Goal: Task Accomplishment & Management: Use online tool/utility

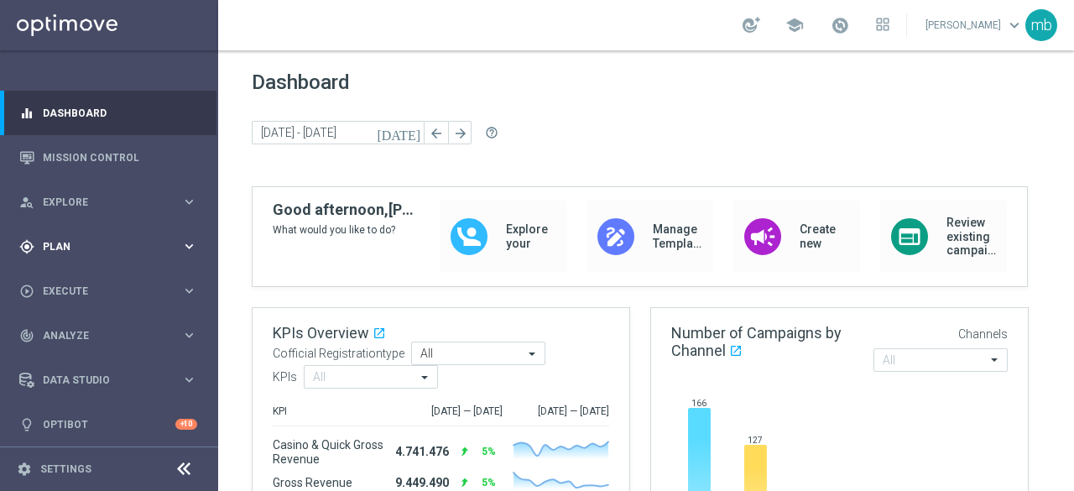
click at [183, 243] on icon "keyboard_arrow_right" at bounding box center [189, 246] width 16 height 16
click at [69, 278] on link "Target Groups" at bounding box center [109, 280] width 131 height 13
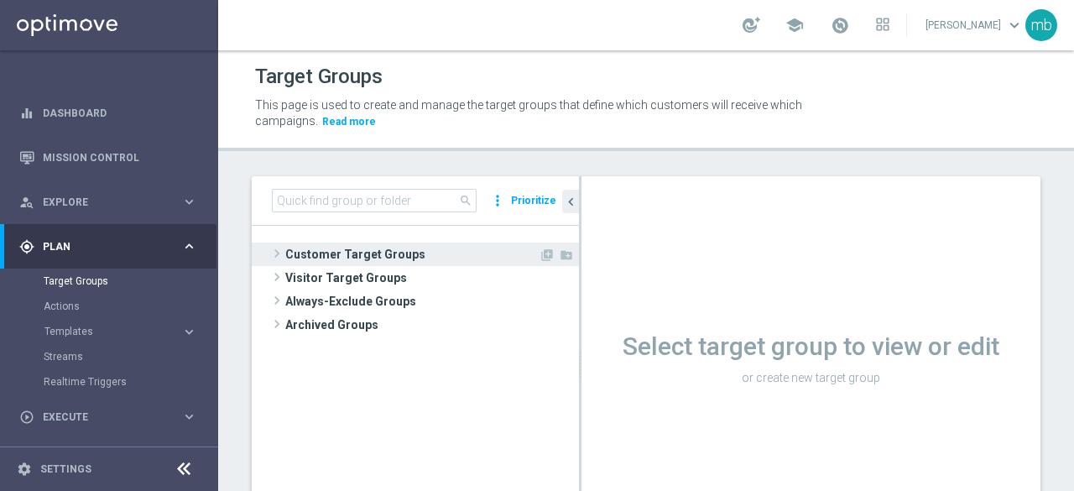
click at [283, 252] on span at bounding box center [276, 253] width 17 height 20
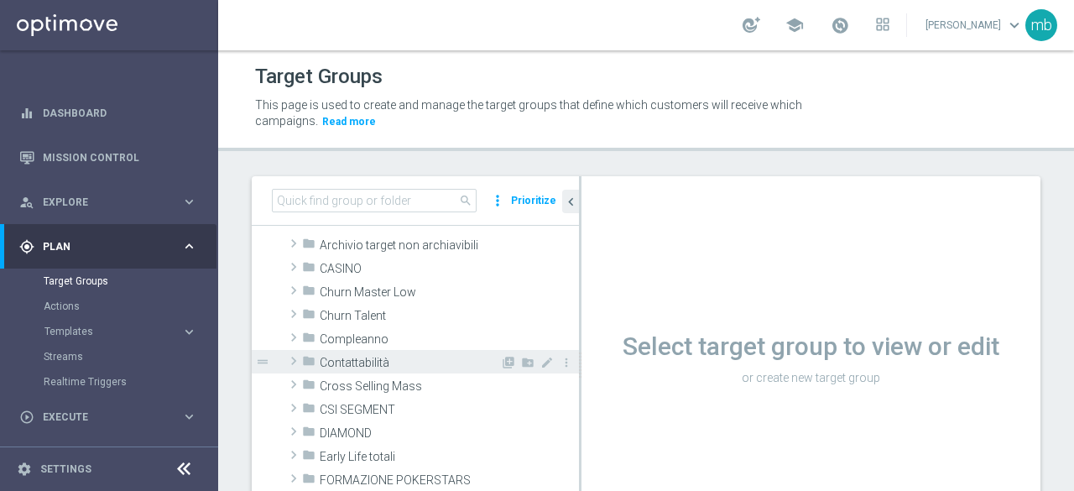
scroll to position [84, 0]
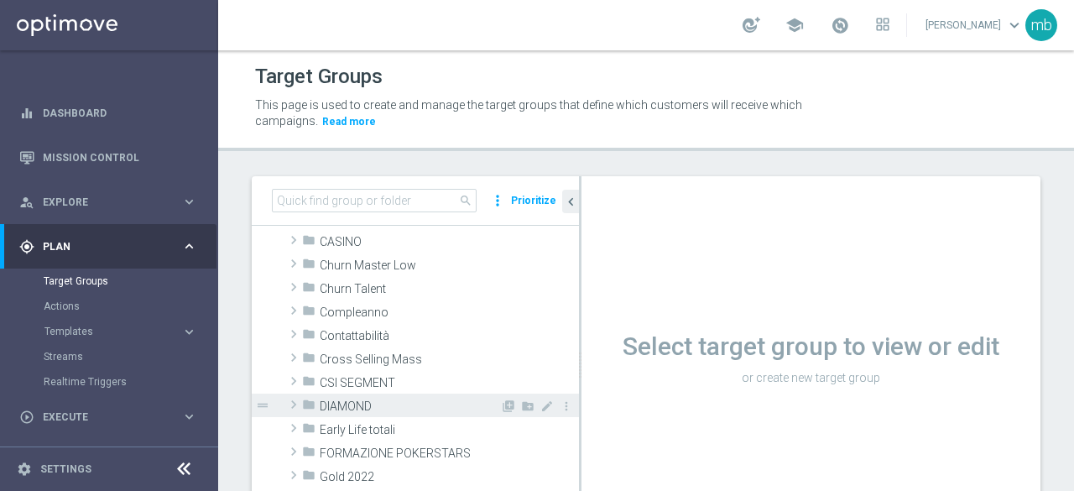
click at [294, 408] on span at bounding box center [293, 404] width 17 height 20
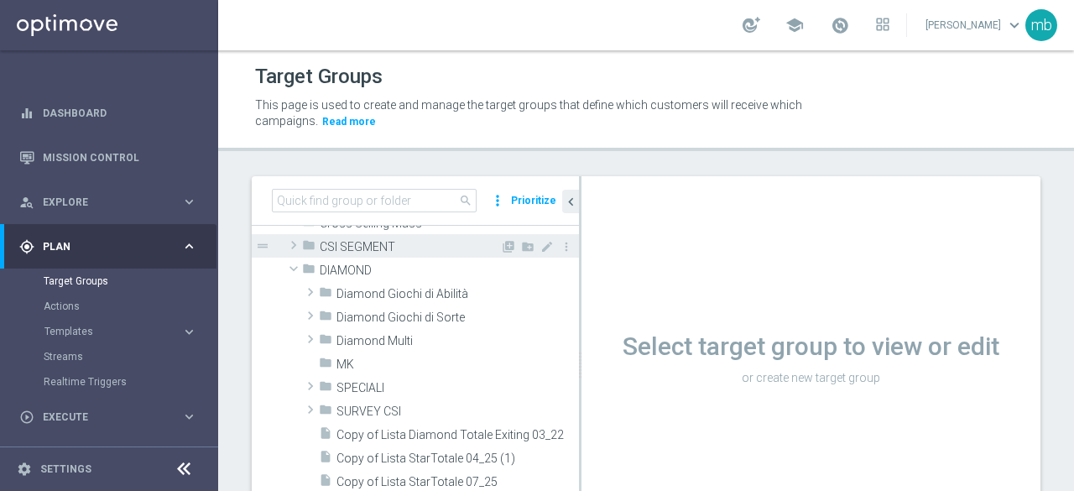
scroll to position [252, 0]
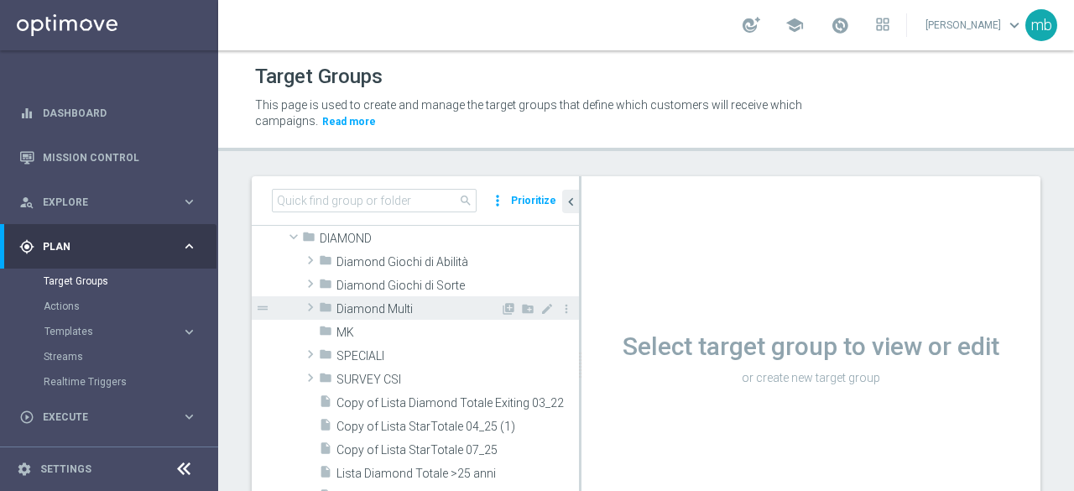
click at [305, 299] on span at bounding box center [310, 307] width 17 height 20
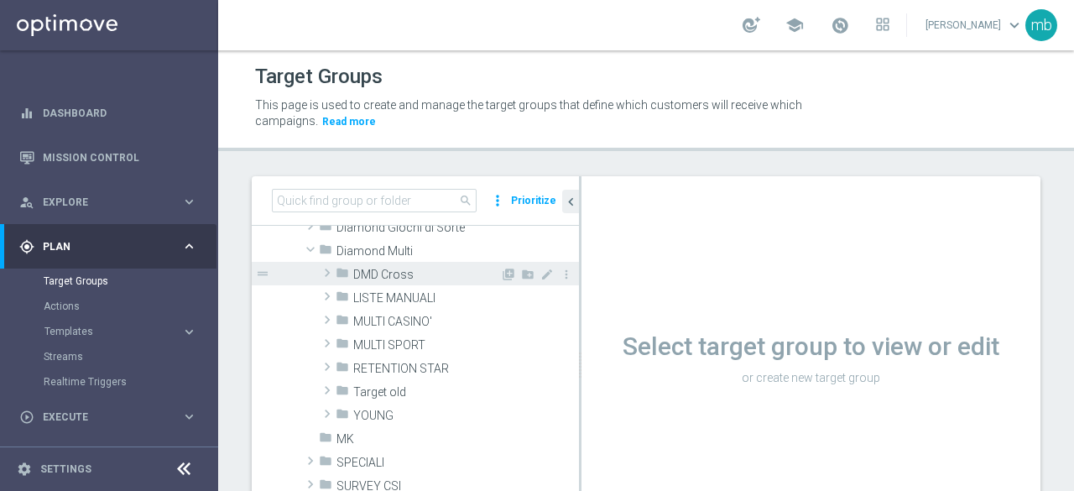
scroll to position [336, 0]
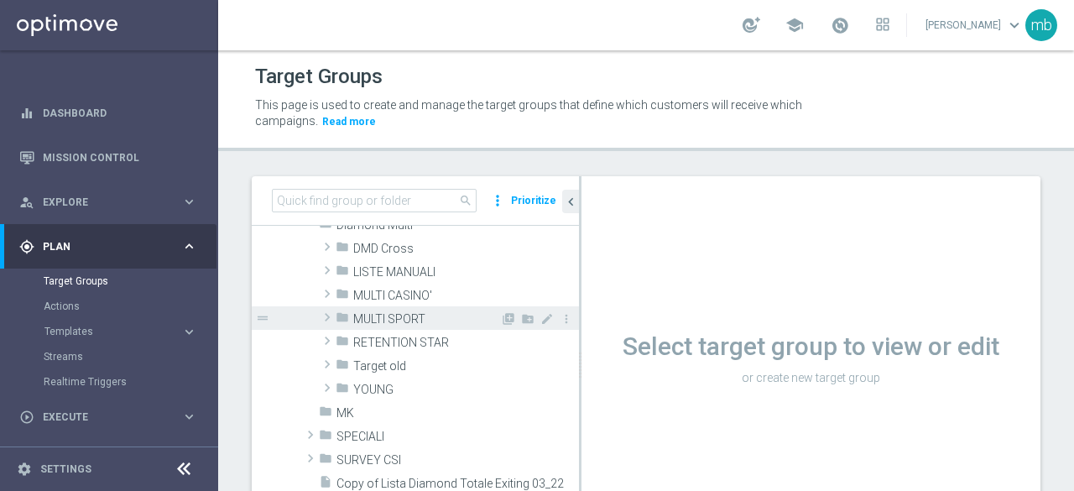
click at [327, 315] on span at bounding box center [327, 317] width 17 height 20
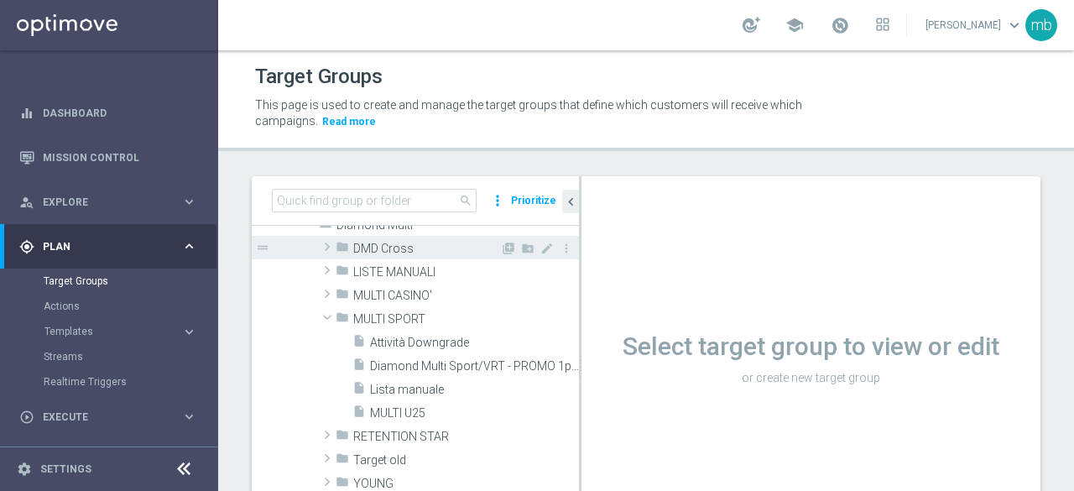
click at [322, 246] on span at bounding box center [327, 247] width 17 height 20
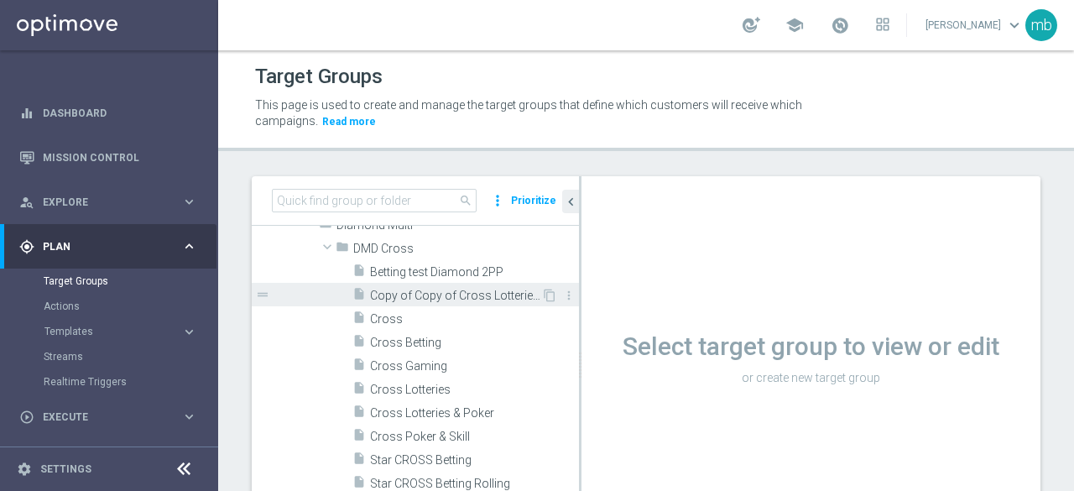
scroll to position [419, 0]
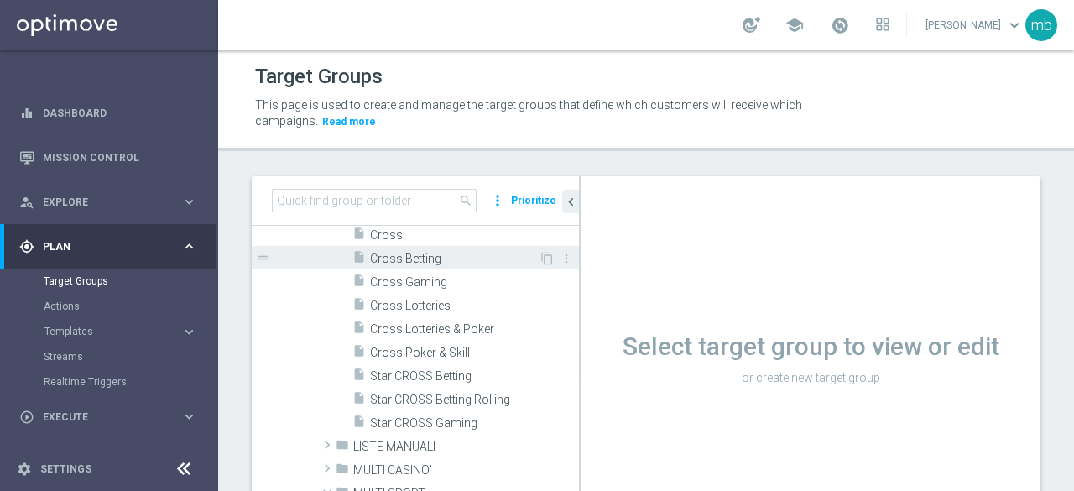
click at [414, 254] on span "Cross Betting" at bounding box center [454, 259] width 169 height 14
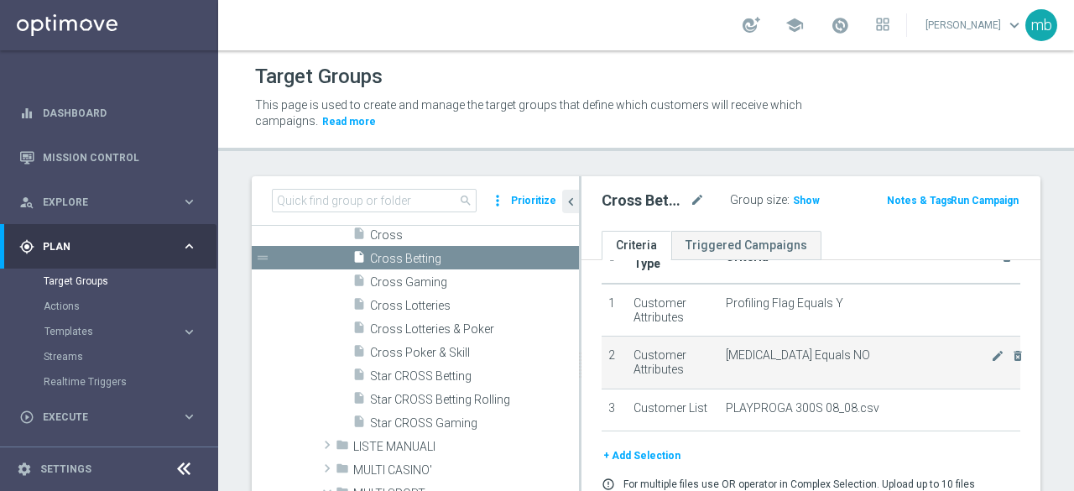
scroll to position [84, 0]
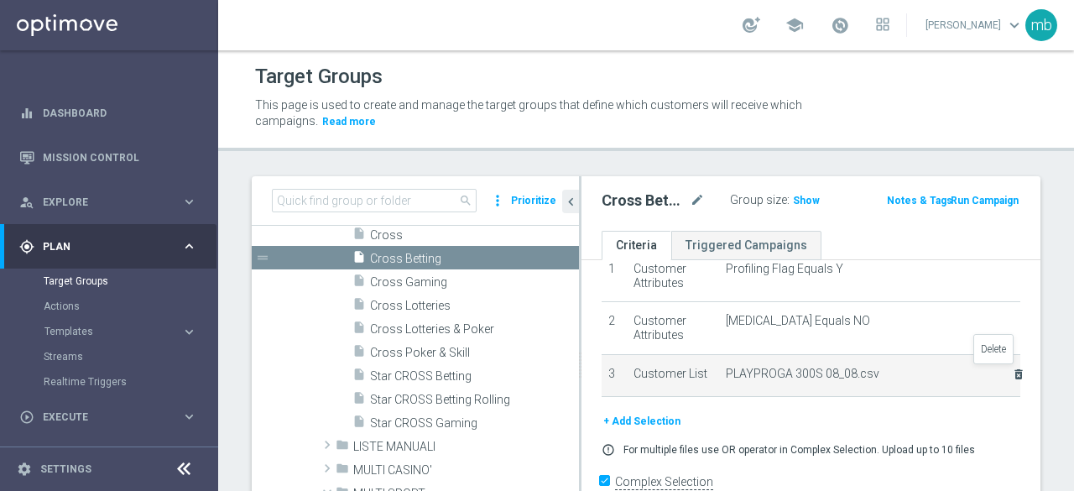
click at [1012, 375] on icon "delete_forever" at bounding box center [1018, 373] width 13 height 13
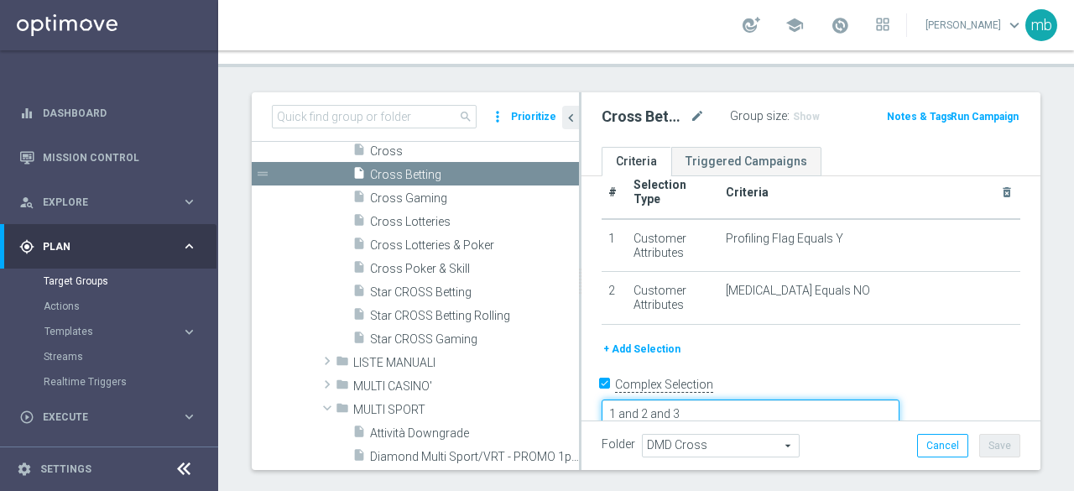
click at [840, 399] on textarea "1 and 2 and 3" at bounding box center [750, 413] width 298 height 29
type textarea "1 and 2 and 3"
click at [861, 356] on div "+ Add Selection" at bounding box center [811, 349] width 444 height 18
click at [648, 345] on button "+ Add Selection" at bounding box center [641, 349] width 81 height 18
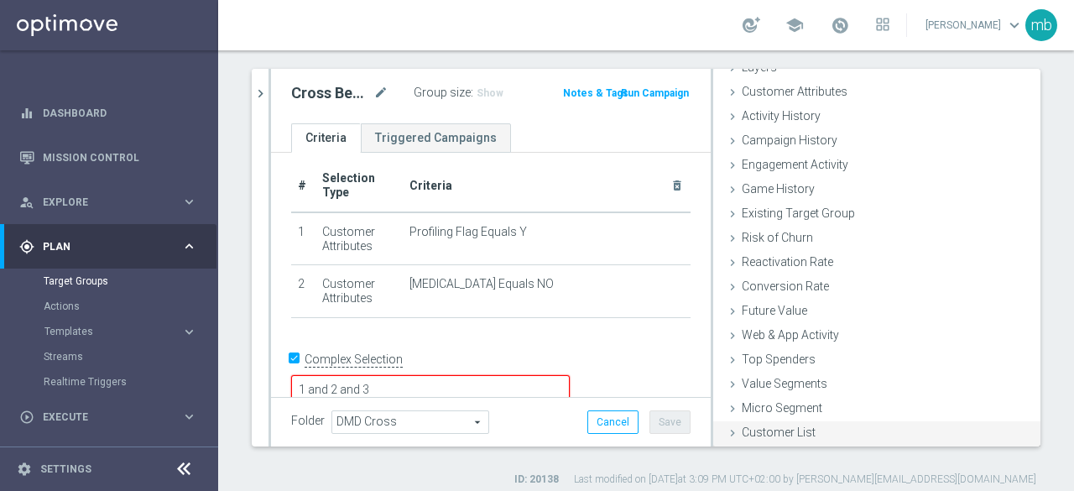
scroll to position [119, 0]
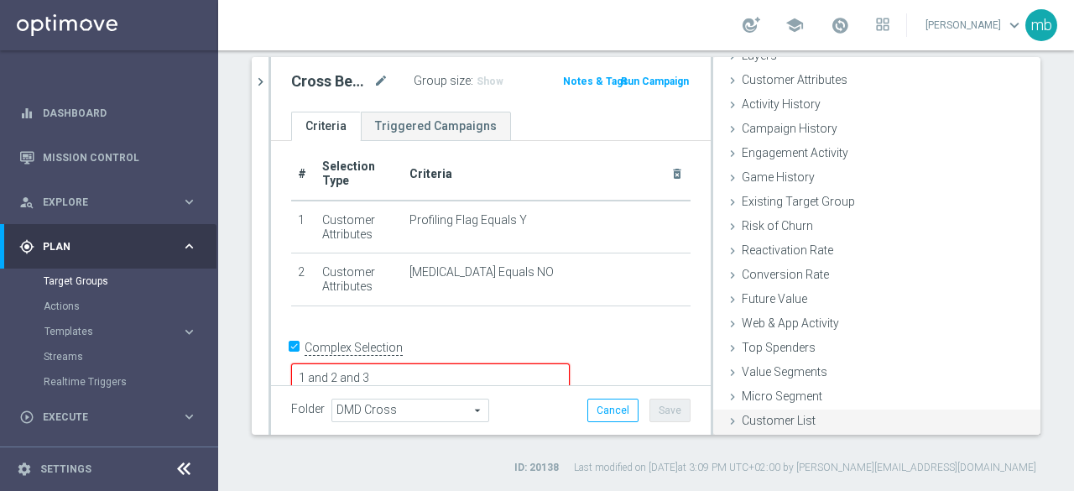
click at [782, 426] on div "Customer List done" at bounding box center [876, 421] width 327 height 25
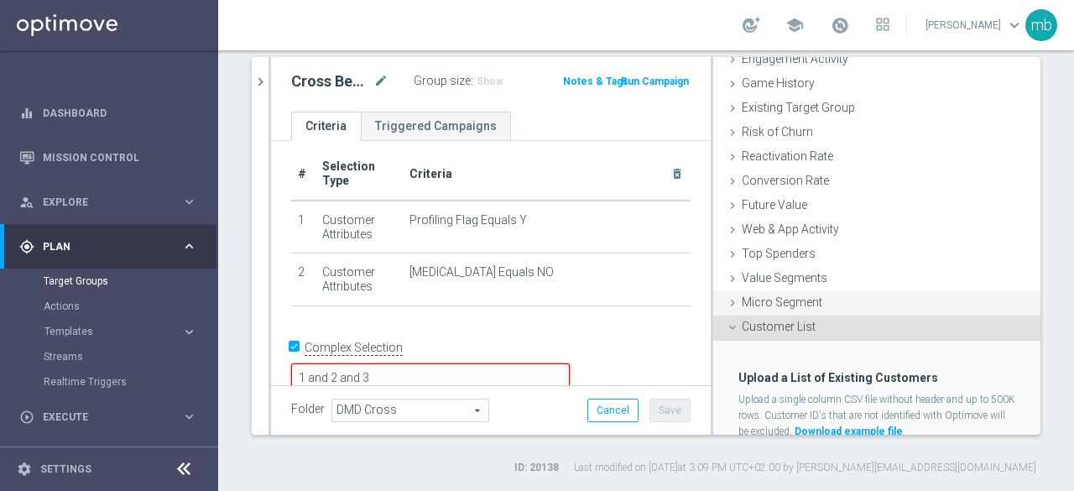
scroll to position [230, 0]
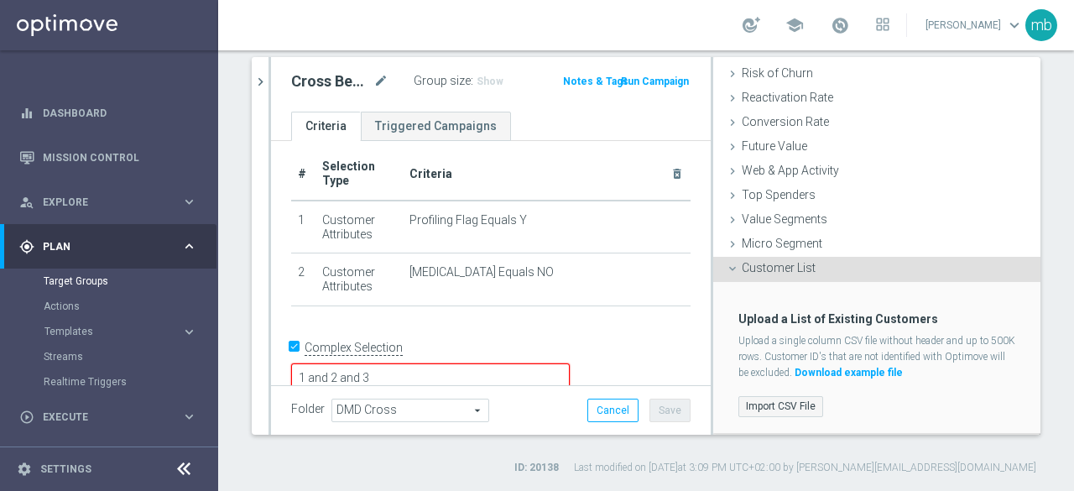
click at [769, 403] on label "Import CSV File" at bounding box center [780, 406] width 85 height 21
click at [0, 0] on input "Import CSV File" at bounding box center [0, 0] width 0 height 0
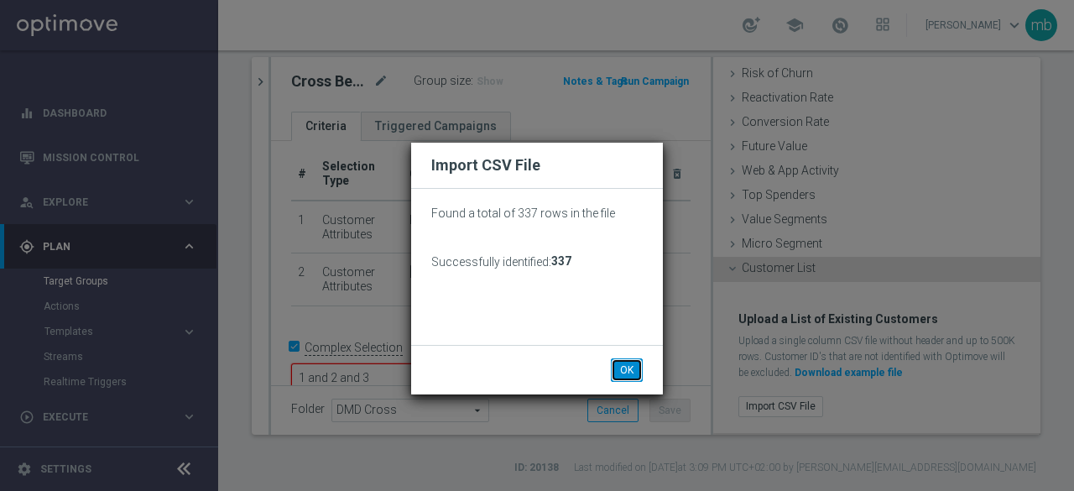
click at [623, 367] on button "OK" at bounding box center [627, 369] width 32 height 23
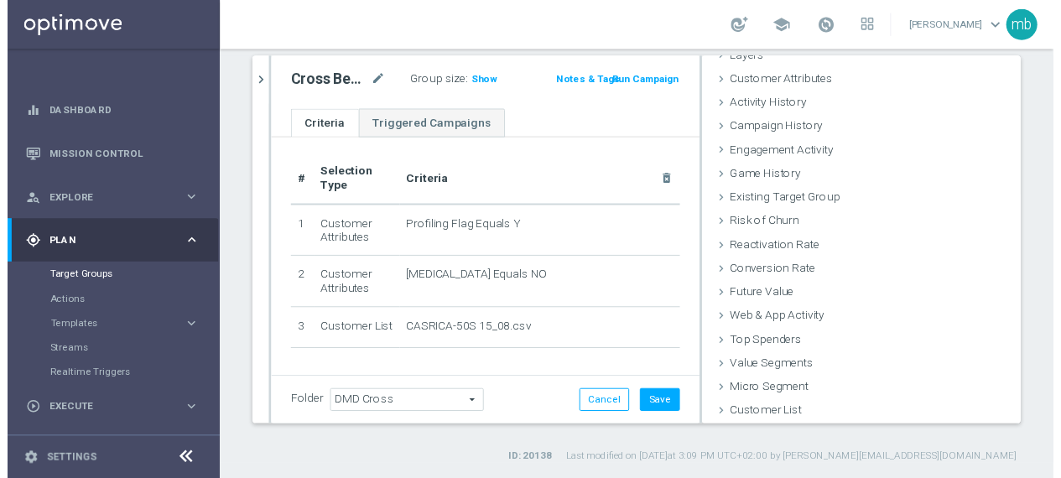
scroll to position [0, 0]
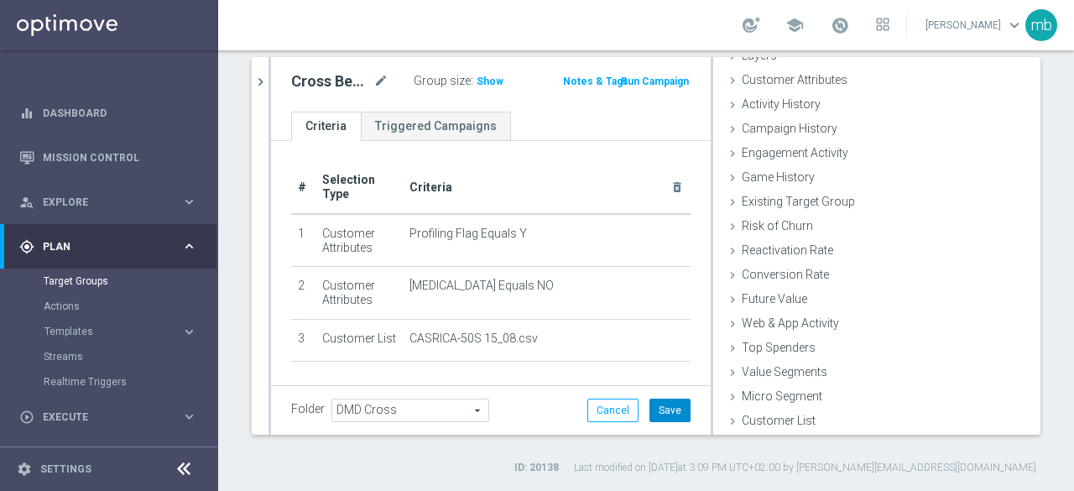
click at [653, 411] on button "Save" at bounding box center [669, 409] width 41 height 23
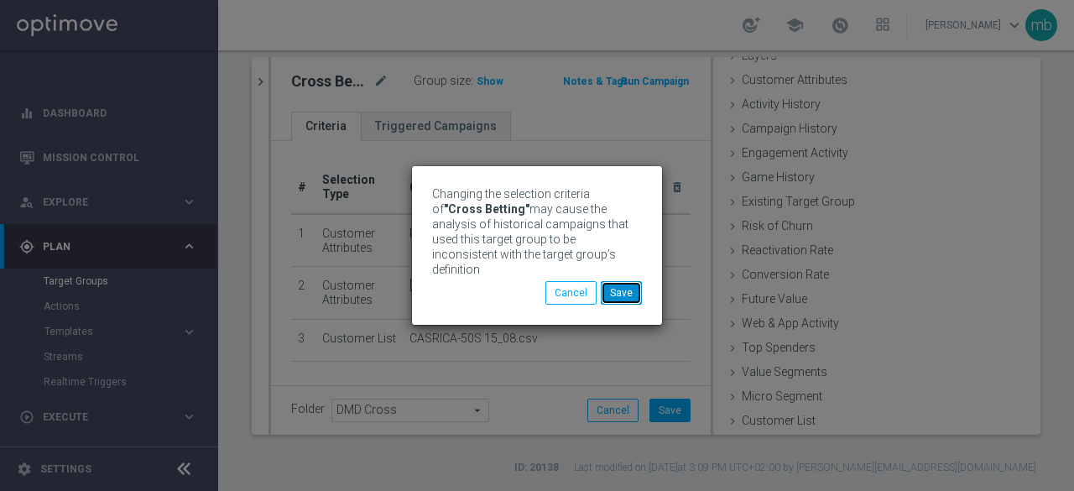
click at [629, 283] on button "Save" at bounding box center [621, 292] width 41 height 23
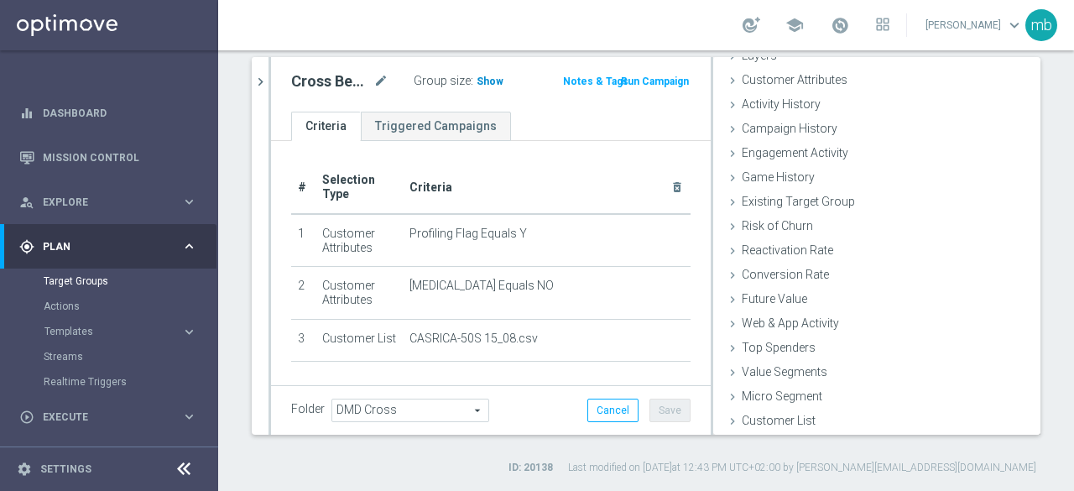
click at [479, 81] on span "Show" at bounding box center [489, 81] width 27 height 12
click at [653, 81] on button "Run Campaign" at bounding box center [654, 81] width 71 height 18
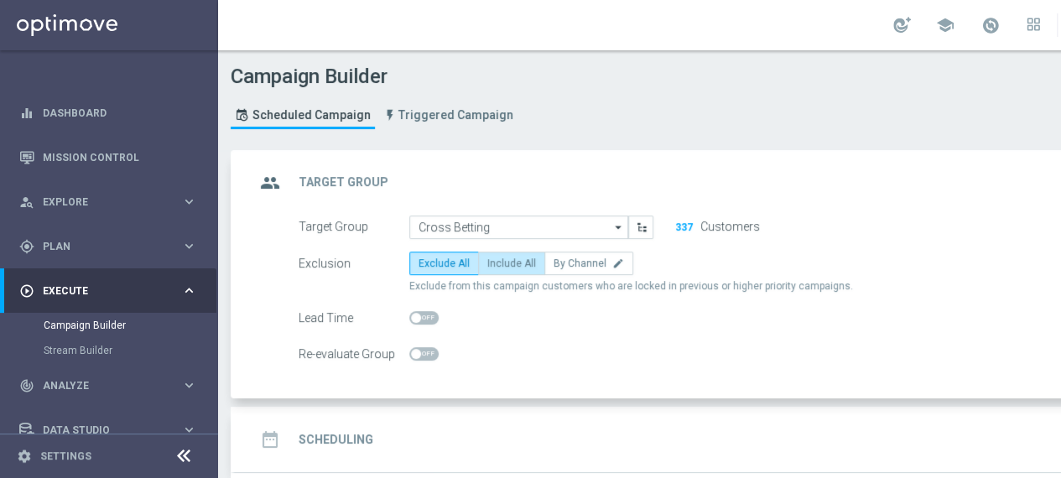
click at [522, 257] on span "Include All" at bounding box center [511, 263] width 49 height 12
click at [498, 261] on input "Include All" at bounding box center [492, 266] width 11 height 11
radio input "true"
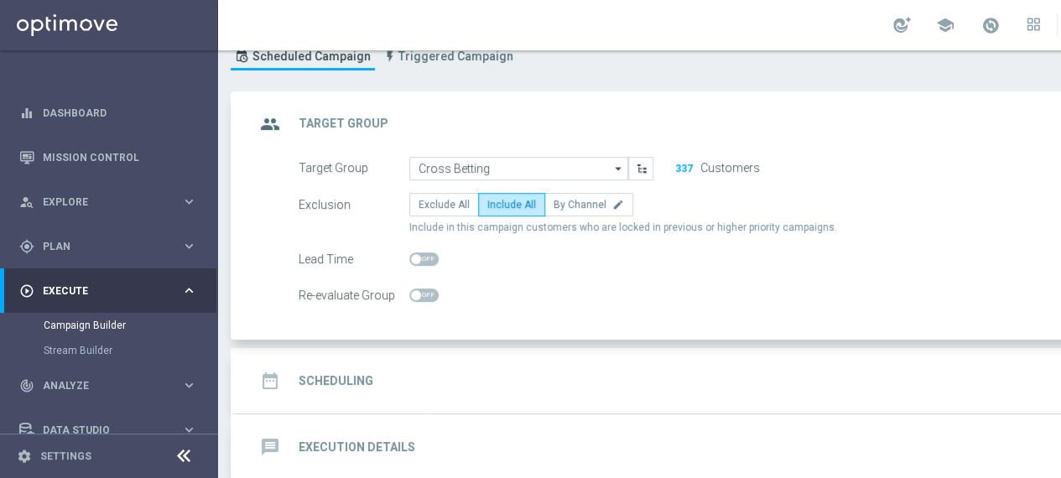
scroll to position [84, 0]
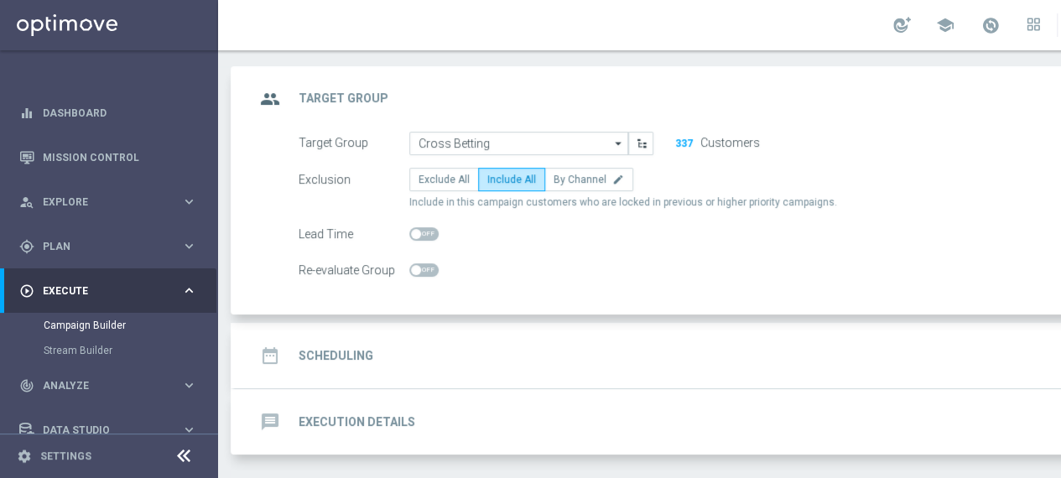
click at [350, 348] on h2 "Scheduling" at bounding box center [336, 356] width 75 height 16
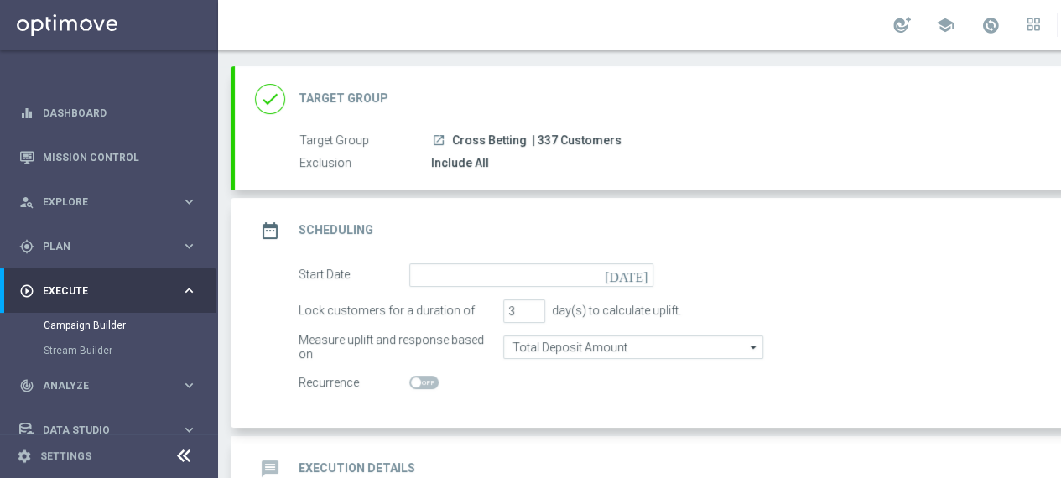
click at [640, 269] on icon "[DATE]" at bounding box center [629, 272] width 49 height 18
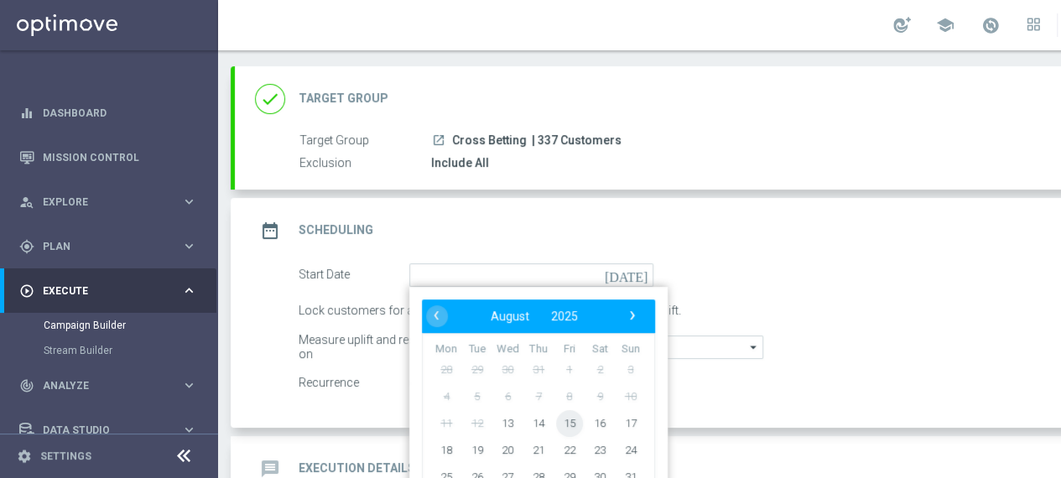
click at [570, 425] on span "15" at bounding box center [569, 422] width 27 height 27
type input "[DATE]"
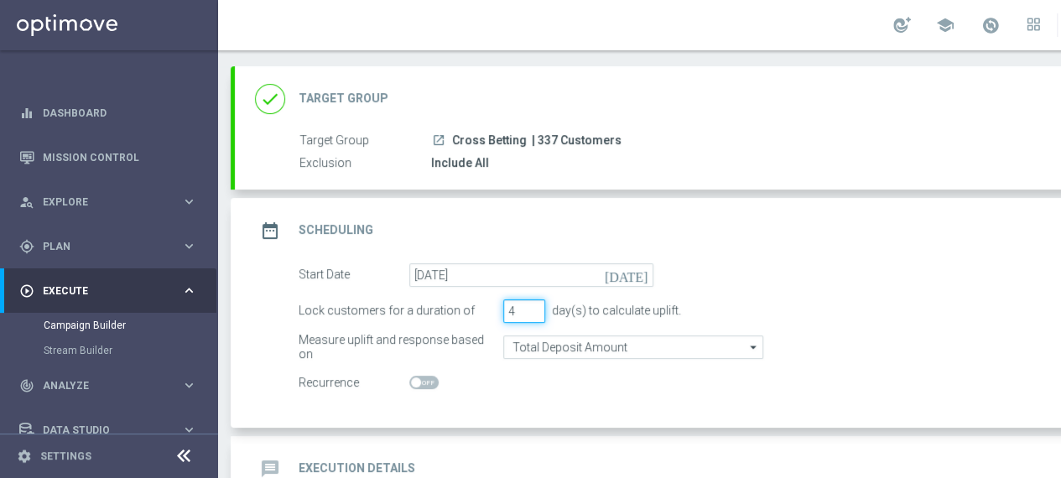
click at [533, 304] on input "4" at bounding box center [524, 310] width 42 height 23
click at [533, 304] on input "5" at bounding box center [524, 310] width 42 height 23
click at [533, 304] on input "6" at bounding box center [524, 310] width 42 height 23
click at [533, 304] on input "7" at bounding box center [524, 310] width 42 height 23
click at [533, 304] on input "8" at bounding box center [524, 310] width 42 height 23
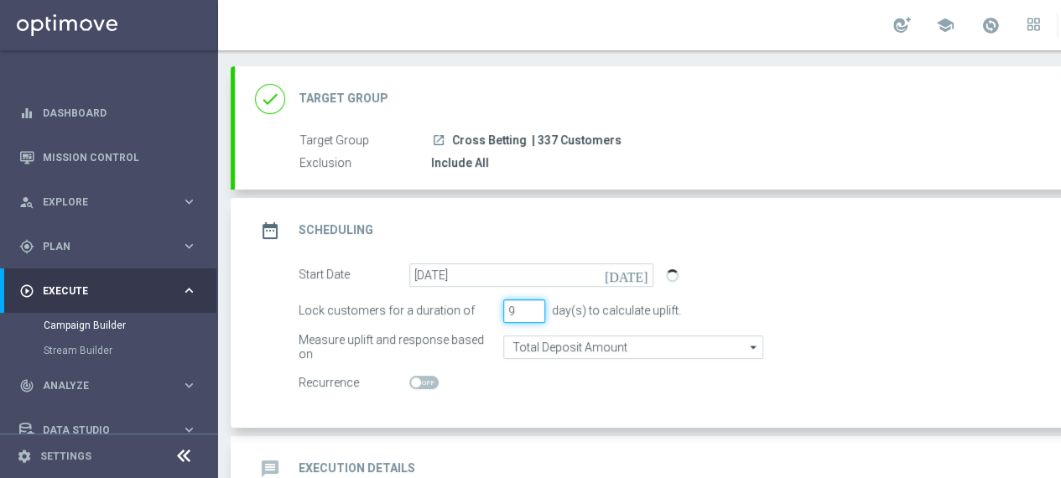
click at [533, 304] on input "9" at bounding box center [524, 310] width 42 height 23
type input "10"
click at [533, 304] on input "10" at bounding box center [524, 310] width 42 height 23
click at [518, 408] on div "Start Date [DATE] [DATE] Lock customers for a duration of 10 day(s) to calculat…" at bounding box center [723, 345] width 977 height 164
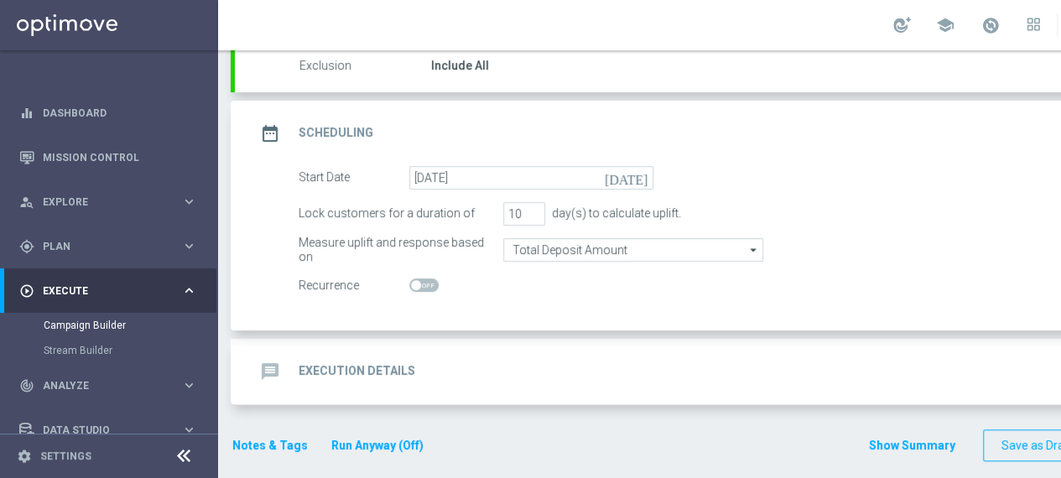
scroll to position [183, 0]
click at [383, 370] on h2 "Execution Details" at bounding box center [357, 370] width 117 height 16
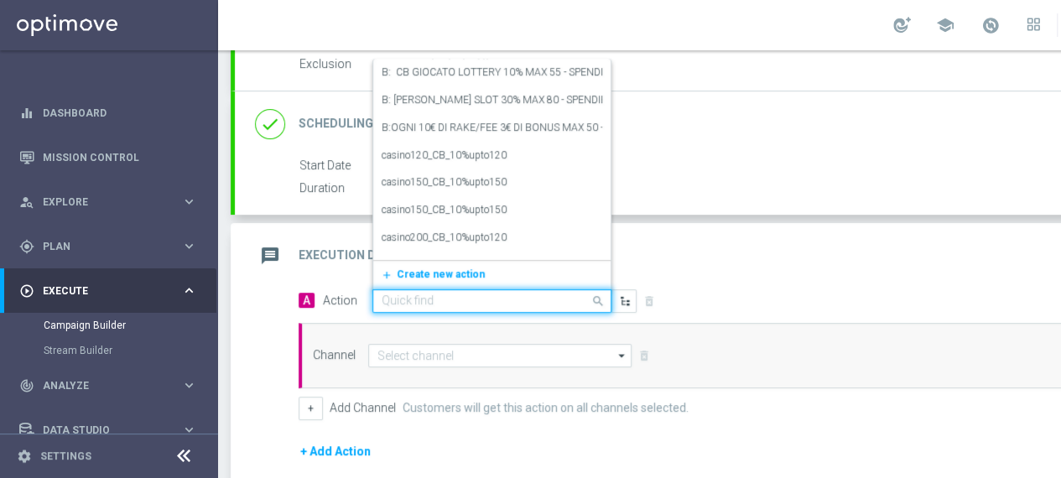
click at [593, 299] on span at bounding box center [600, 300] width 21 height 21
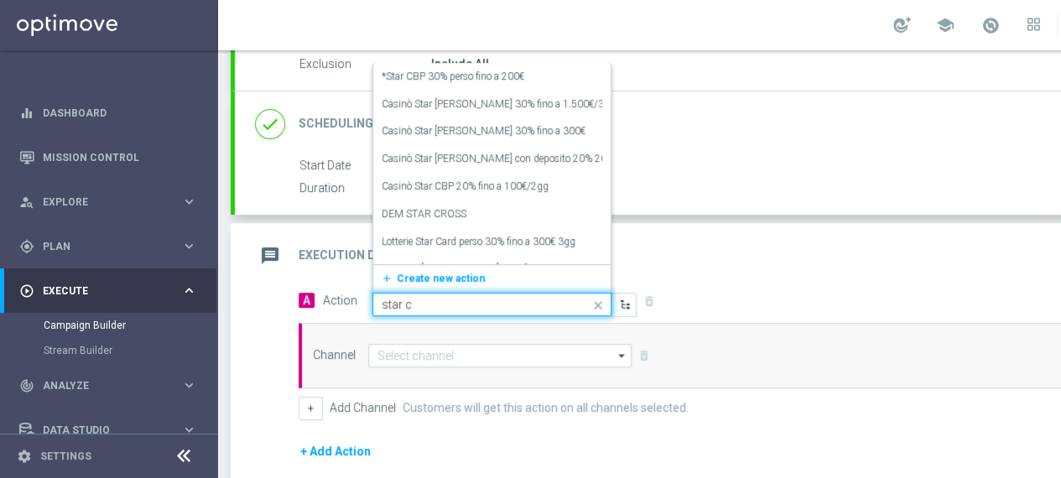
type input "star cr"
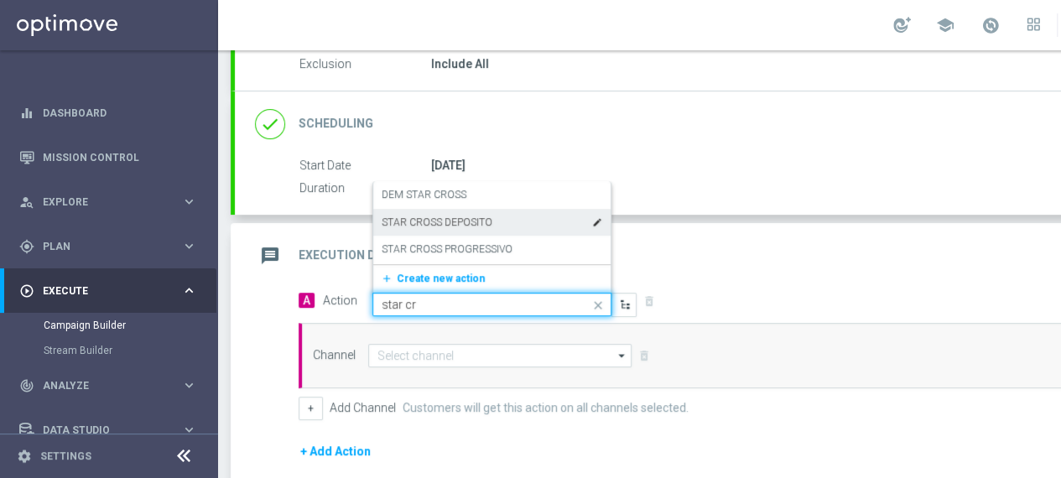
drag, startPoint x: 443, startPoint y: 195, endPoint x: 443, endPoint y: 217, distance: 21.8
click at [443, 217] on div "DEM STAR CROSS edit STAR CROSS DEPOSITO edit STAR CROSS PROGRESSIVO edit" at bounding box center [491, 222] width 237 height 83
click at [443, 217] on label "STAR CROSS DEPOSITO" at bounding box center [437, 223] width 111 height 14
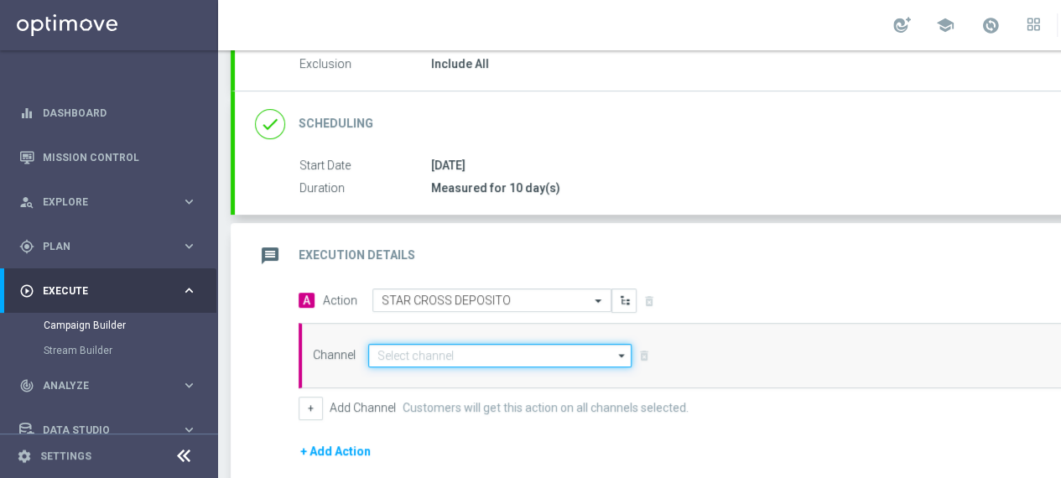
click at [613, 352] on input at bounding box center [499, 355] width 263 height 23
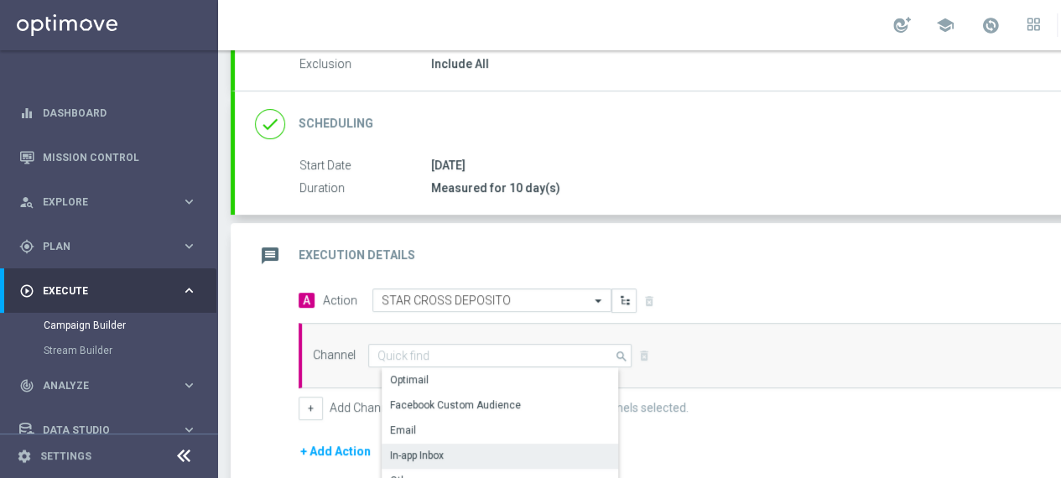
click at [458, 447] on div "In-app Inbox" at bounding box center [507, 455] width 251 height 23
type input "In-app Inbox"
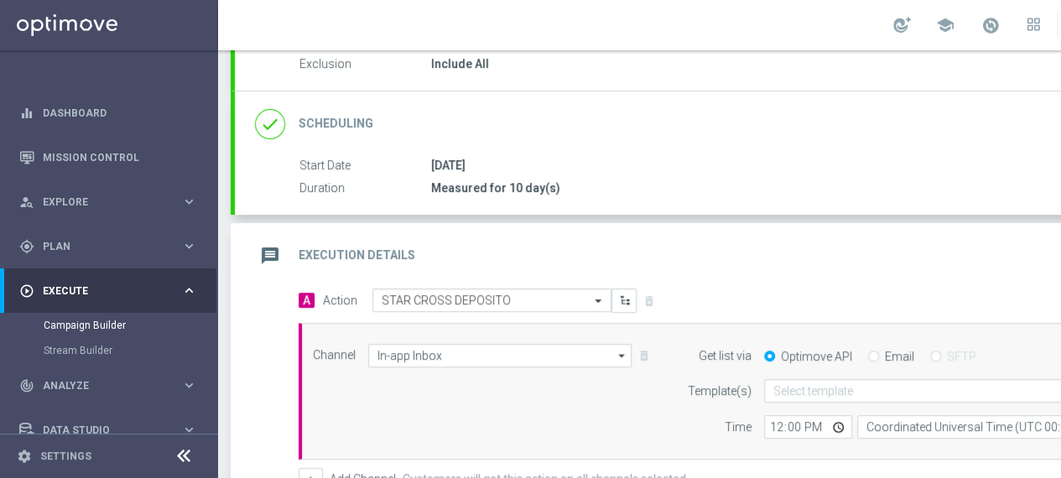
scroll to position [0, 121]
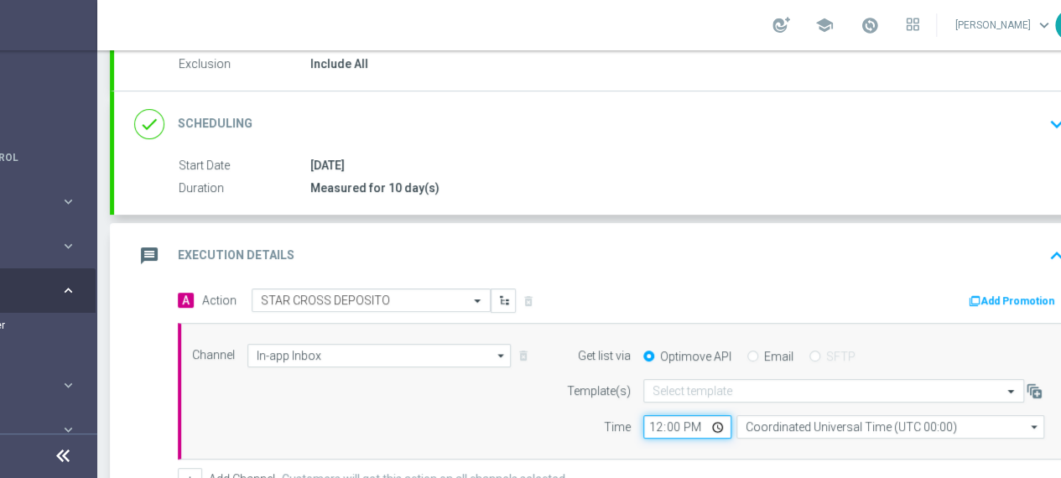
click at [713, 422] on input "12:00" at bounding box center [687, 426] width 88 height 23
type input "08:00"
click at [839, 242] on div "message Execution Details keyboard_arrow_up" at bounding box center [602, 256] width 937 height 32
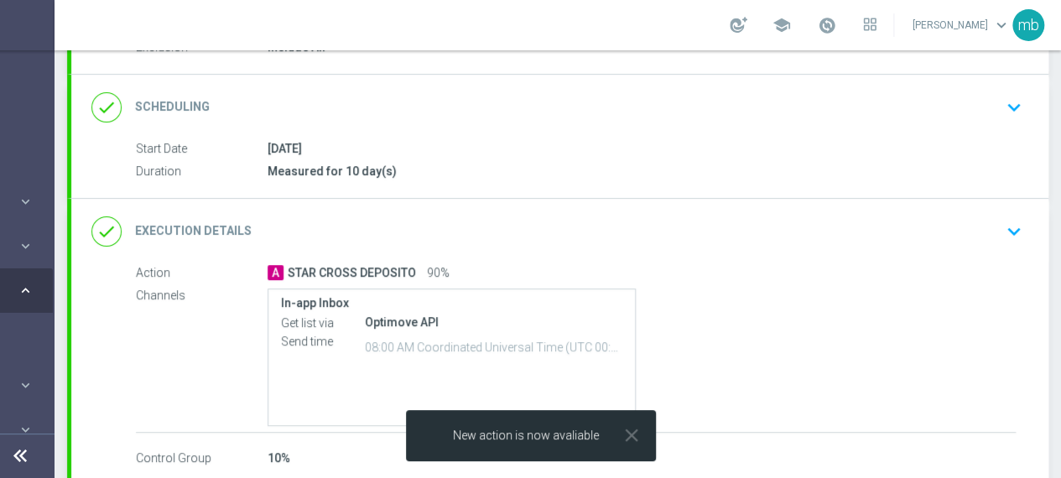
scroll to position [280, 0]
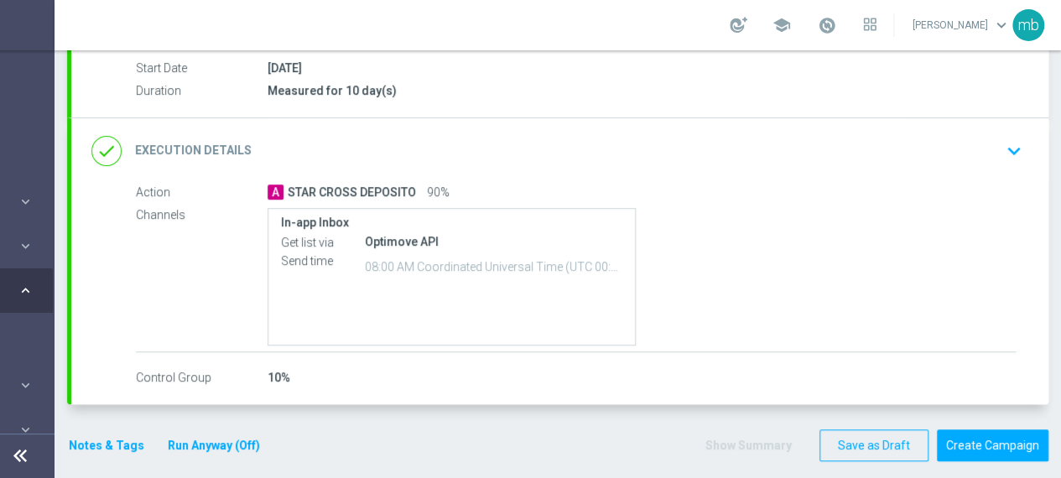
click at [767, 305] on div "In-app Inbox Get list via Optimove API Send time 08:00 AM Coordinated Universal…" at bounding box center [642, 277] width 748 height 138
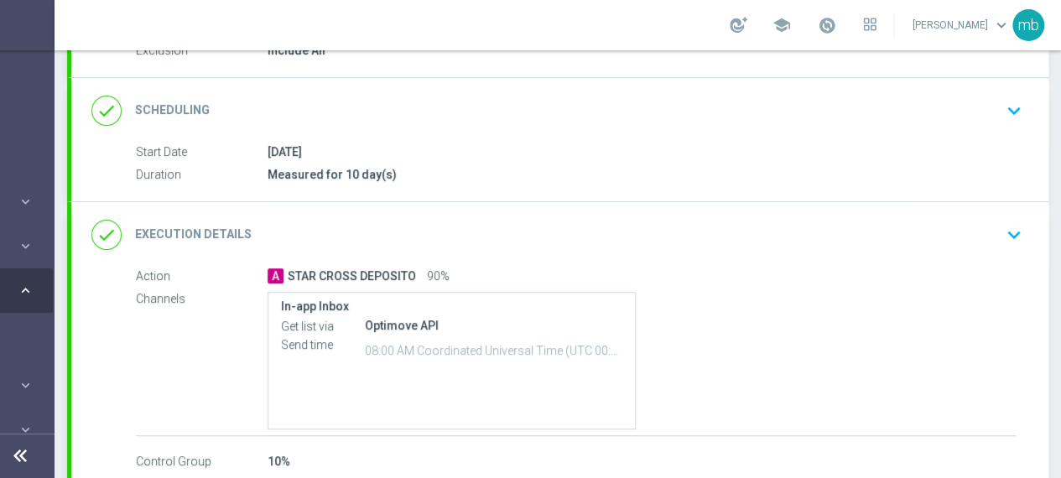
click at [1002, 106] on icon "keyboard_arrow_down" at bounding box center [1013, 110] width 25 height 25
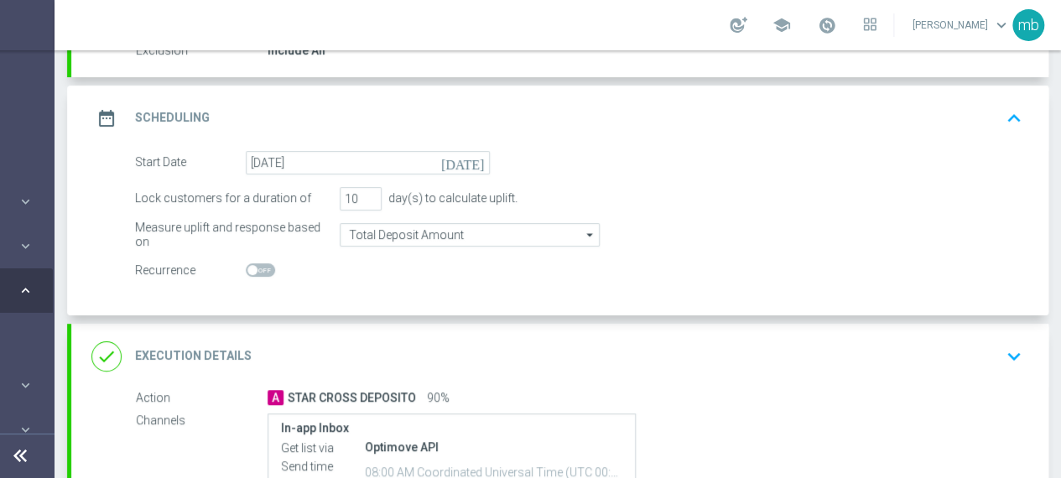
click at [1001, 354] on icon "keyboard_arrow_down" at bounding box center [1013, 356] width 25 height 25
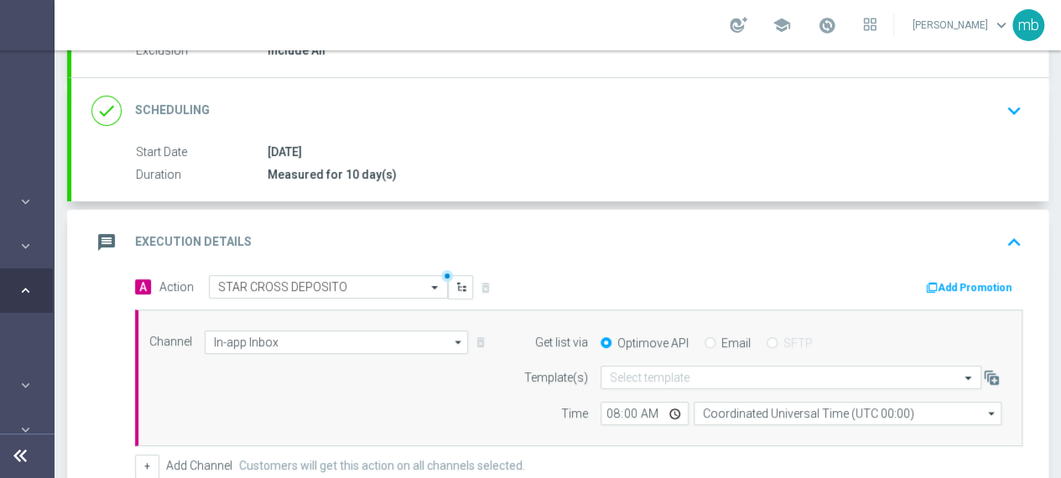
click at [970, 283] on button "Add Promotion" at bounding box center [970, 287] width 93 height 18
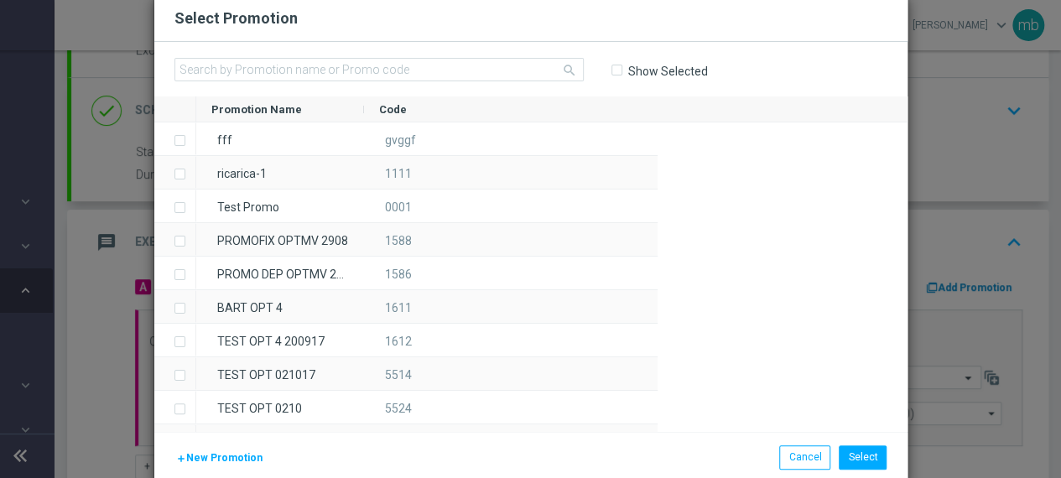
scroll to position [0, 164]
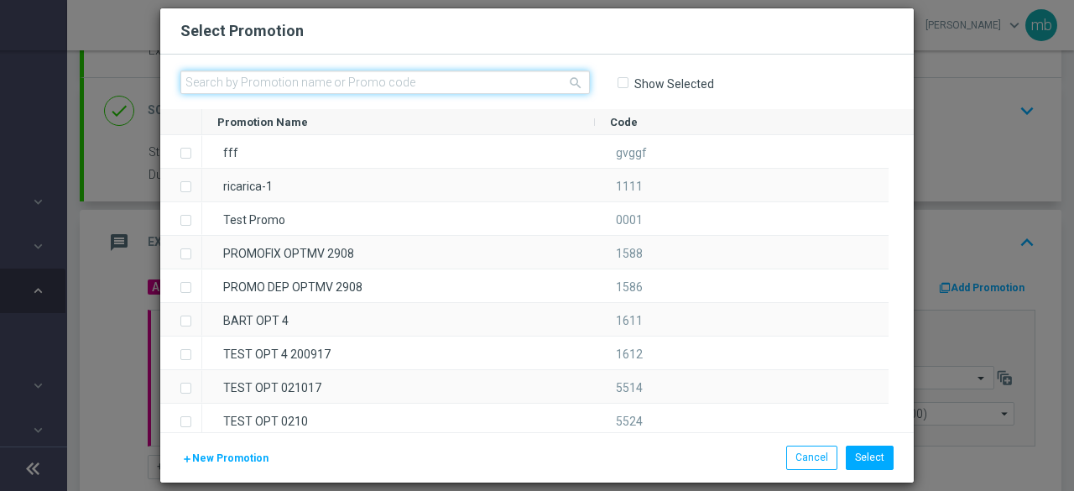
click at [374, 83] on input "text" at bounding box center [384, 81] width 409 height 23
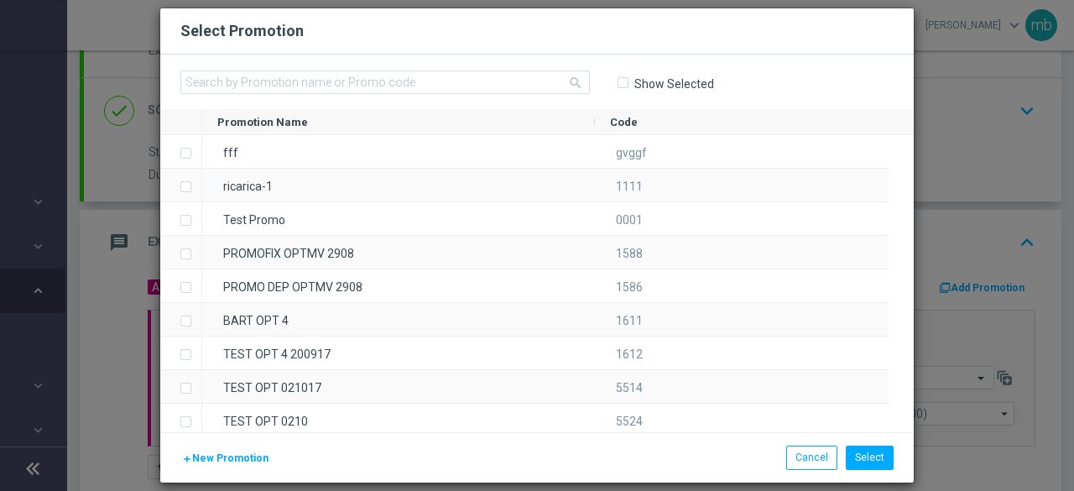
click at [216, 457] on span "New Promotion" at bounding box center [230, 458] width 76 height 12
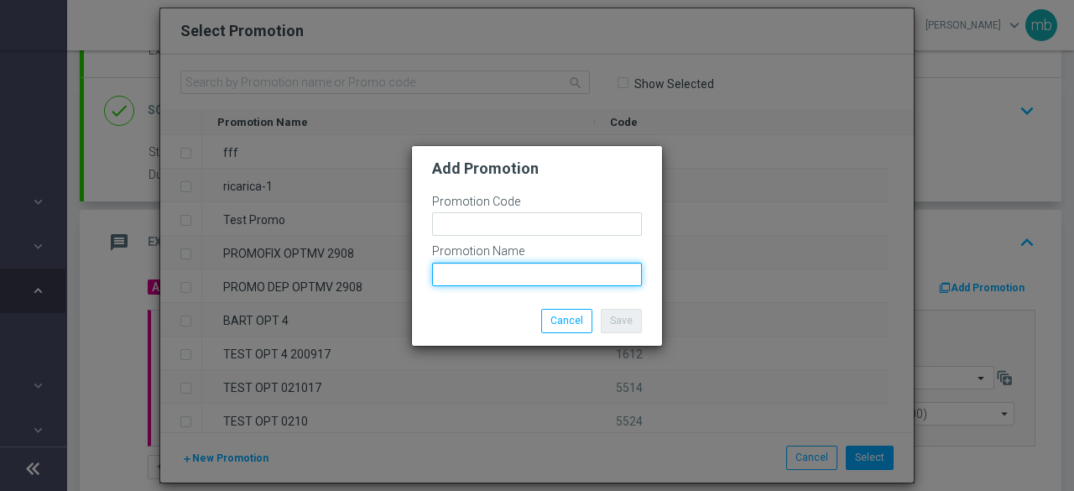
click at [466, 275] on input "text" at bounding box center [537, 274] width 210 height 23
paste input "CASRICA-50S"
type input "CASRICA-50S"
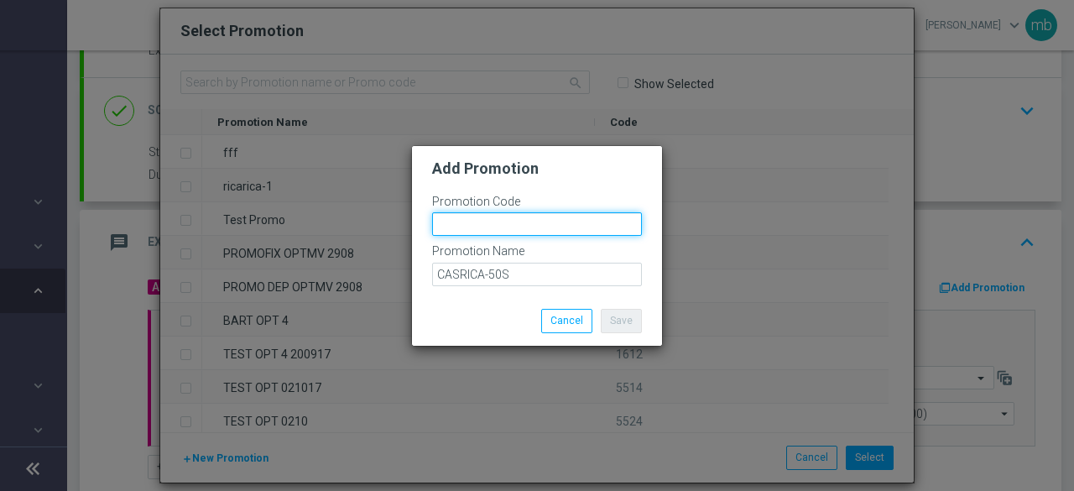
click at [523, 223] on input "text" at bounding box center [537, 223] width 210 height 23
paste input "332488"
type input "332488"
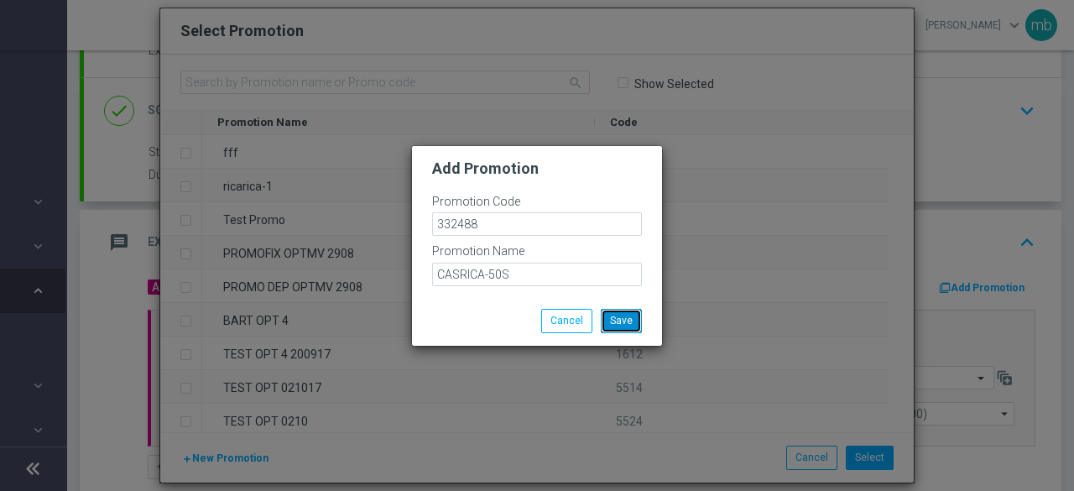
click at [617, 316] on button "Save" at bounding box center [621, 320] width 41 height 23
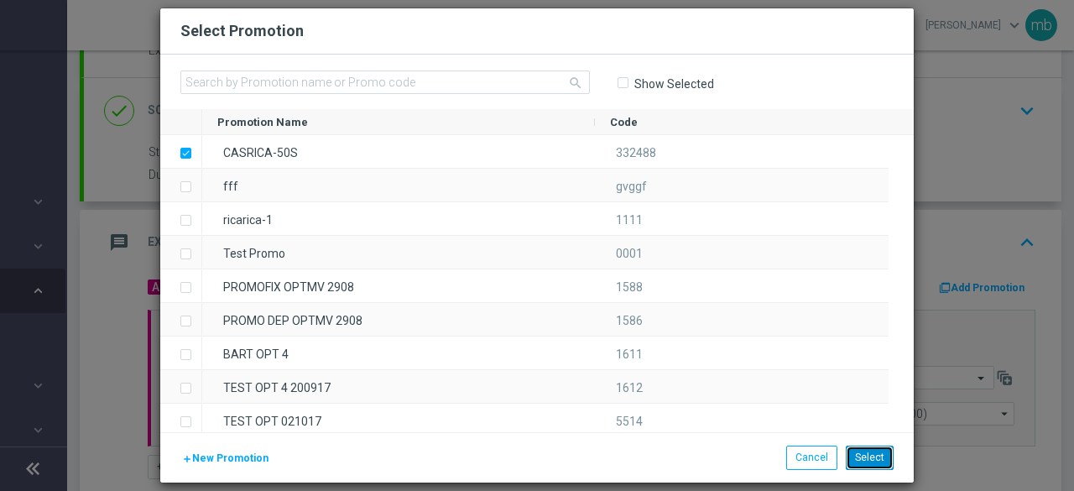
click at [865, 457] on button "Select" at bounding box center [869, 456] width 48 height 23
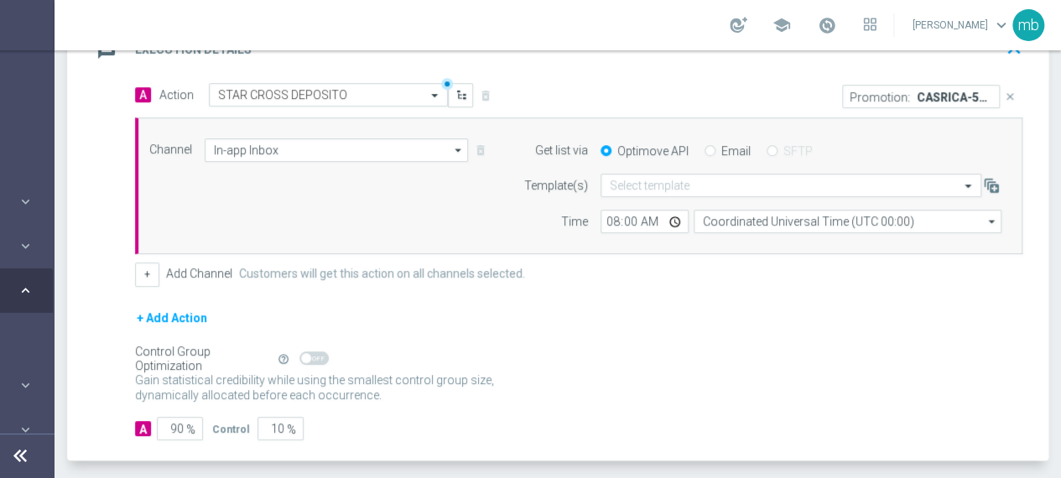
scroll to position [444, 0]
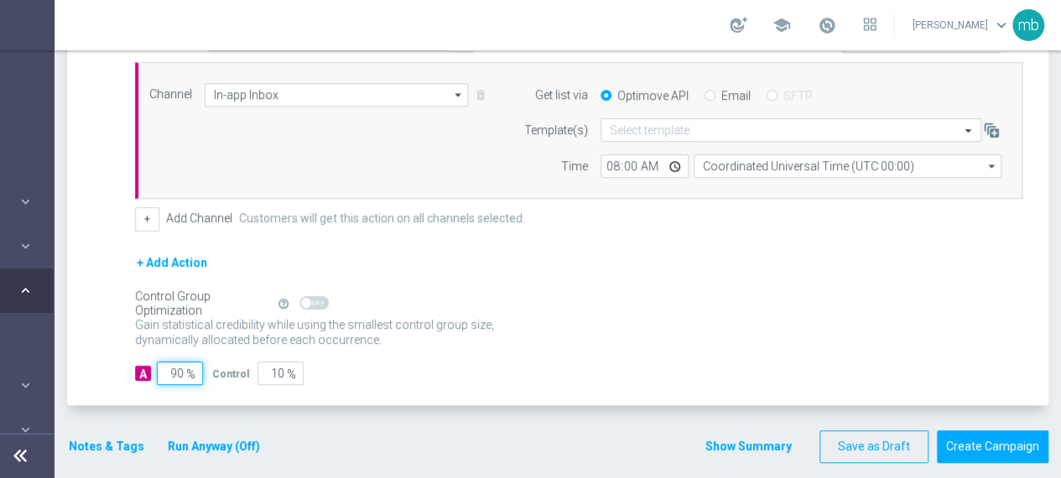
drag, startPoint x: 185, startPoint y: 370, endPoint x: 169, endPoint y: 373, distance: 15.5
click at [169, 373] on input "90" at bounding box center [180, 373] width 46 height 23
type input "1"
type input "99"
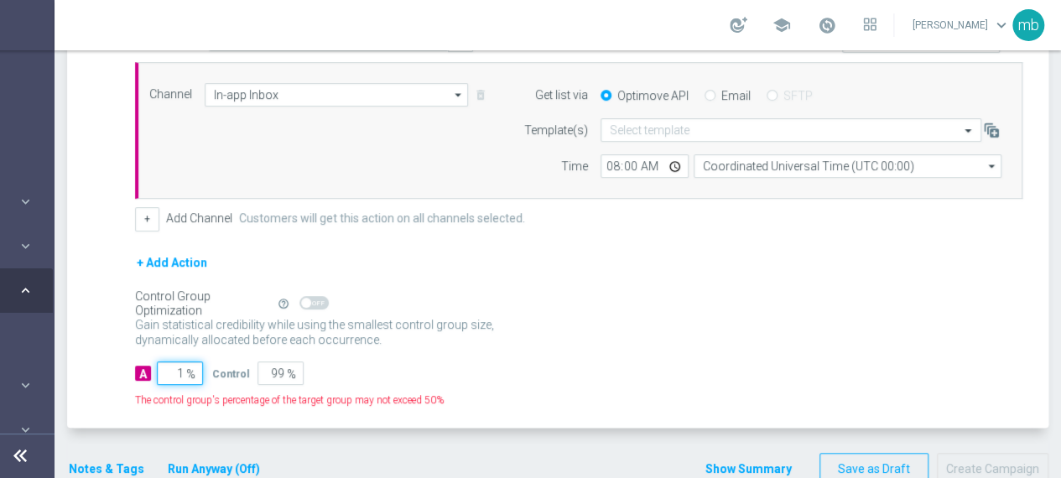
type input "10"
type input "90"
type input "100"
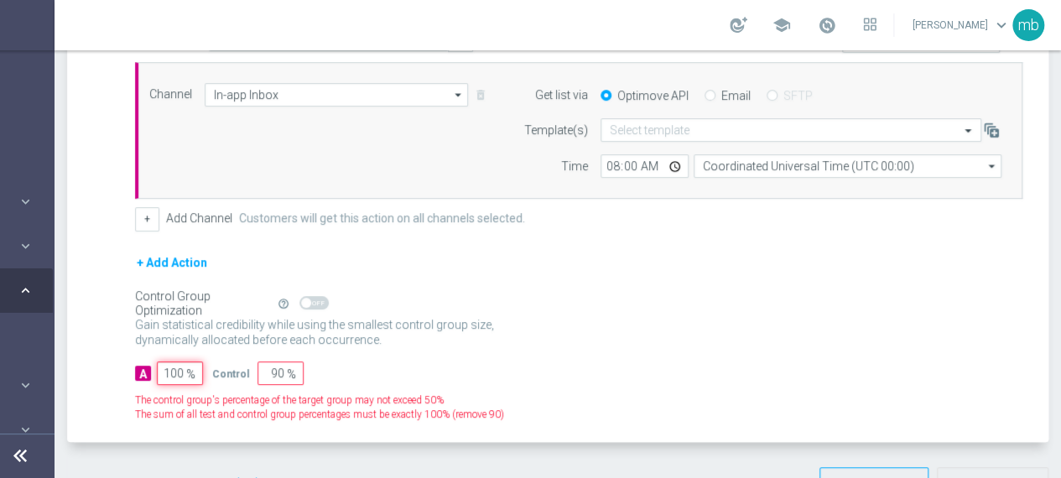
type input "0"
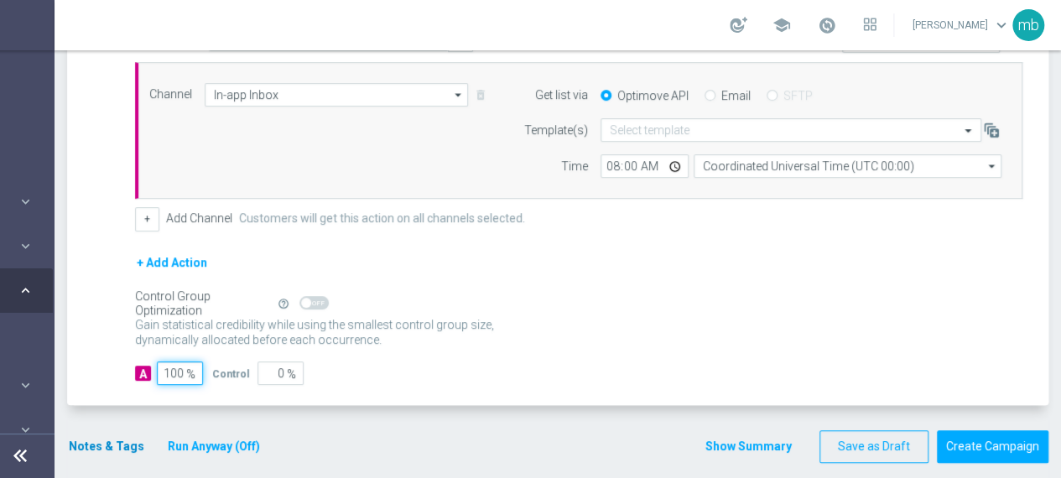
type input "100"
click at [102, 444] on button "Notes & Tags" at bounding box center [106, 446] width 79 height 21
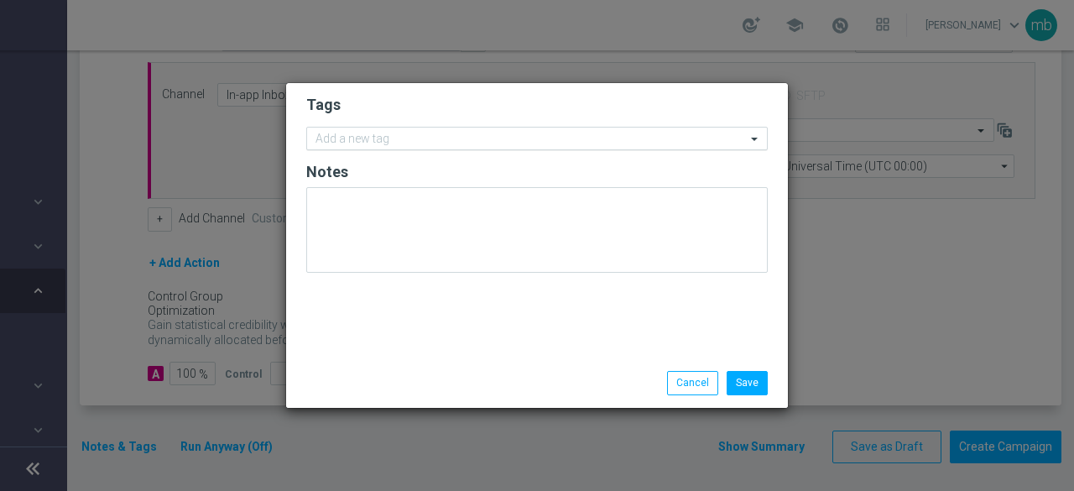
click at [359, 140] on input "text" at bounding box center [530, 140] width 430 height 14
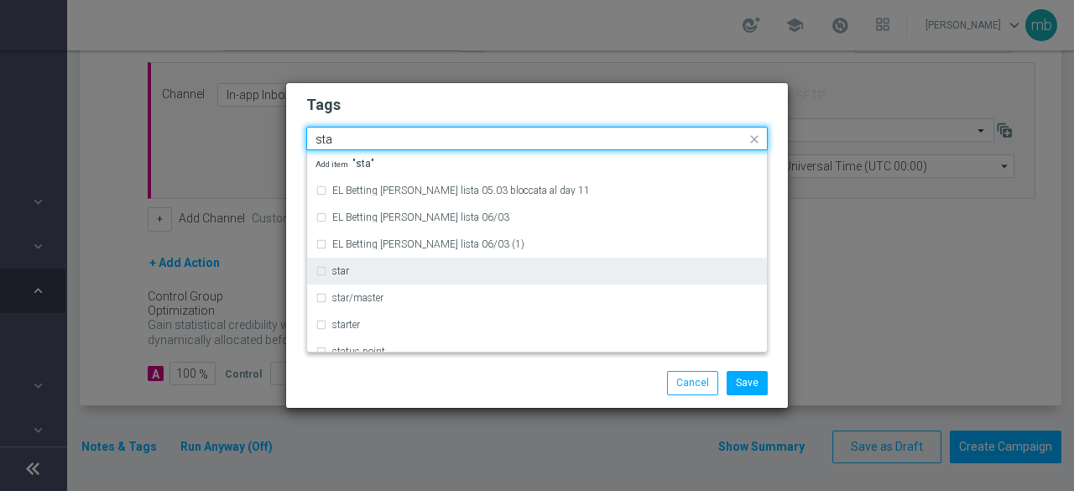
click at [327, 266] on div "star" at bounding box center [536, 270] width 443 height 27
type input "sta"
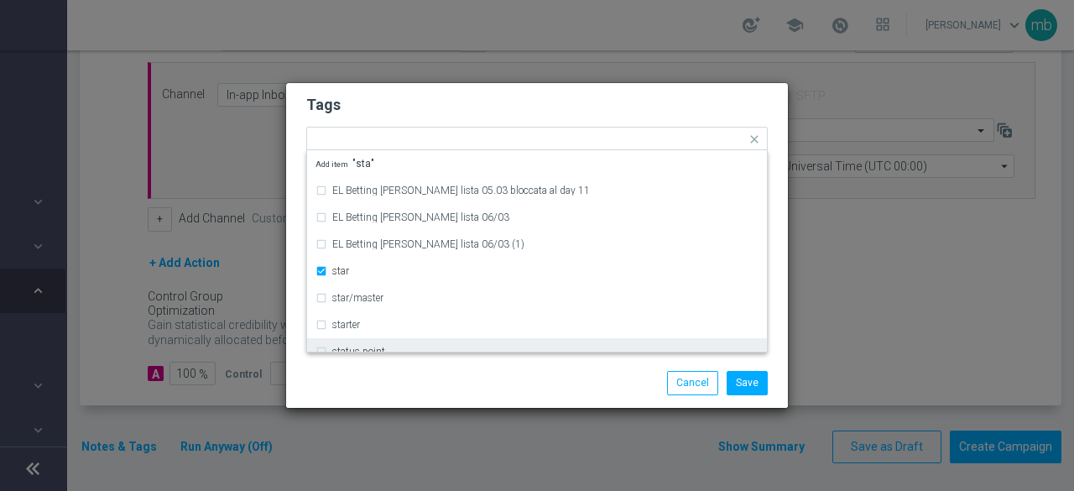
click at [362, 382] on div "Save Cancel" at bounding box center [537, 382] width 486 height 23
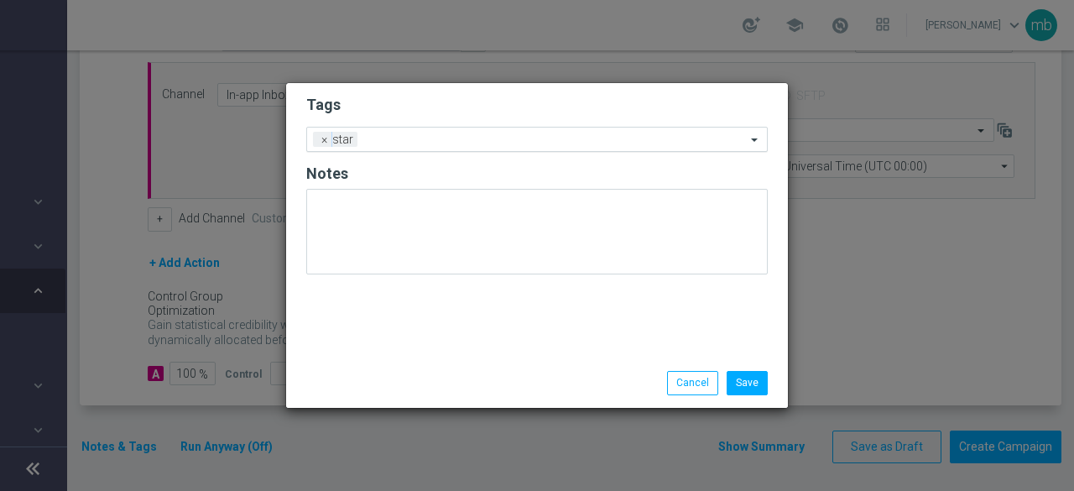
click at [421, 135] on input "text" at bounding box center [555, 140] width 382 height 14
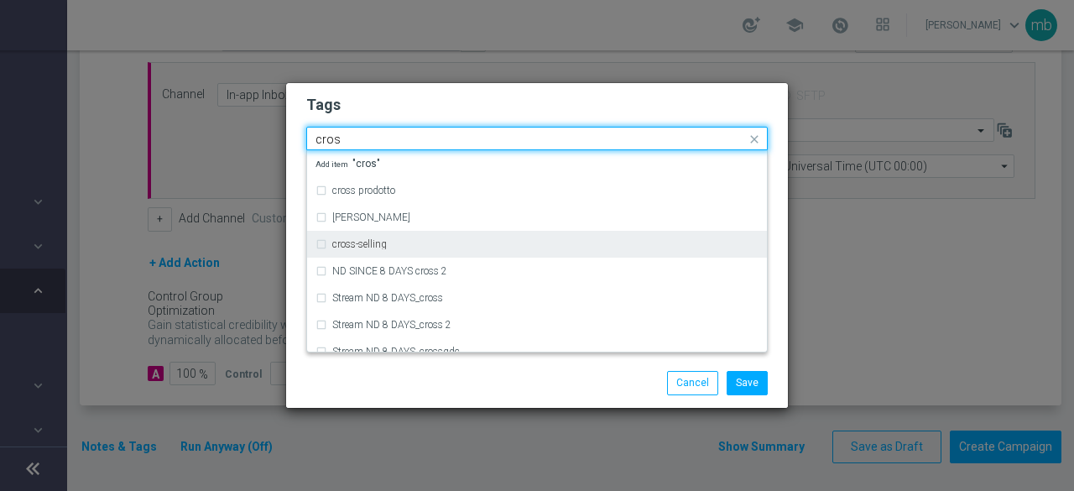
click at [355, 242] on label "cross-selling" at bounding box center [359, 244] width 55 height 10
type input "cros"
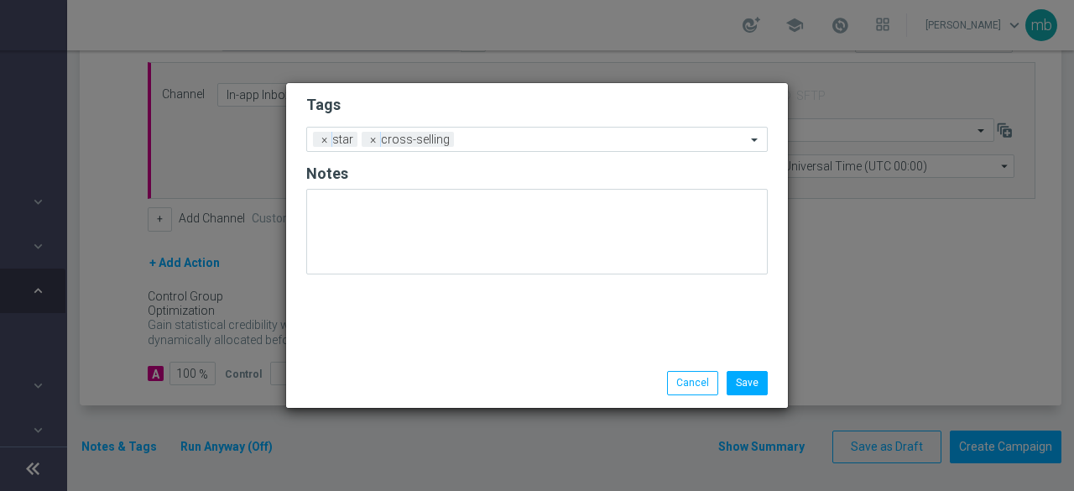
click at [372, 369] on div "Save Cancel" at bounding box center [537, 382] width 502 height 49
click at [484, 141] on input "text" at bounding box center [602, 140] width 285 height 14
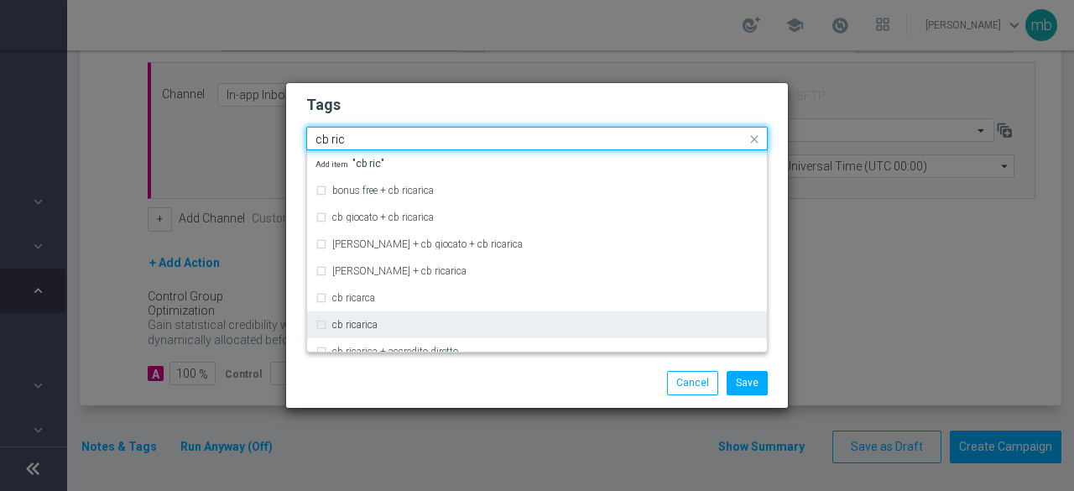
click at [395, 321] on div "cb ricarica" at bounding box center [545, 325] width 426 height 10
type input "cb ric"
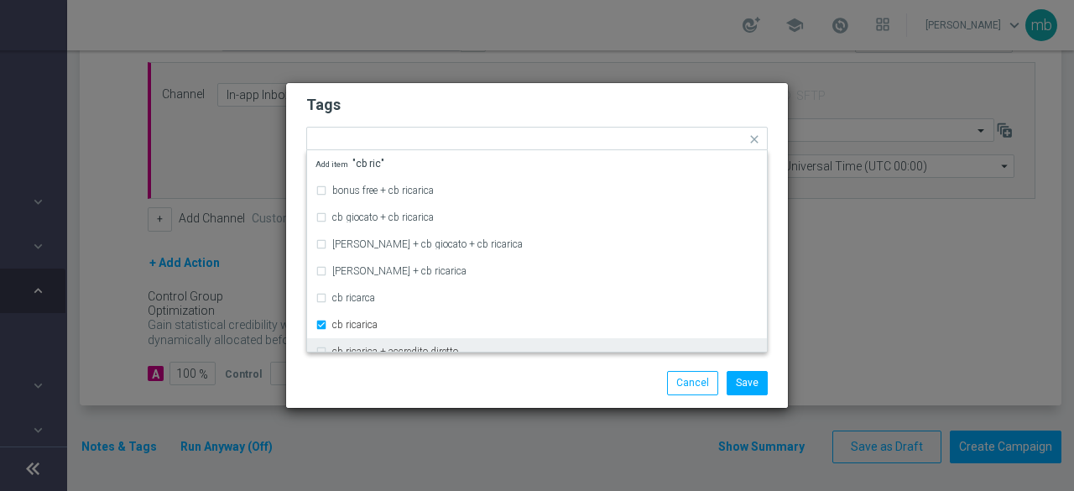
click at [409, 388] on div "Save Cancel" at bounding box center [537, 382] width 486 height 23
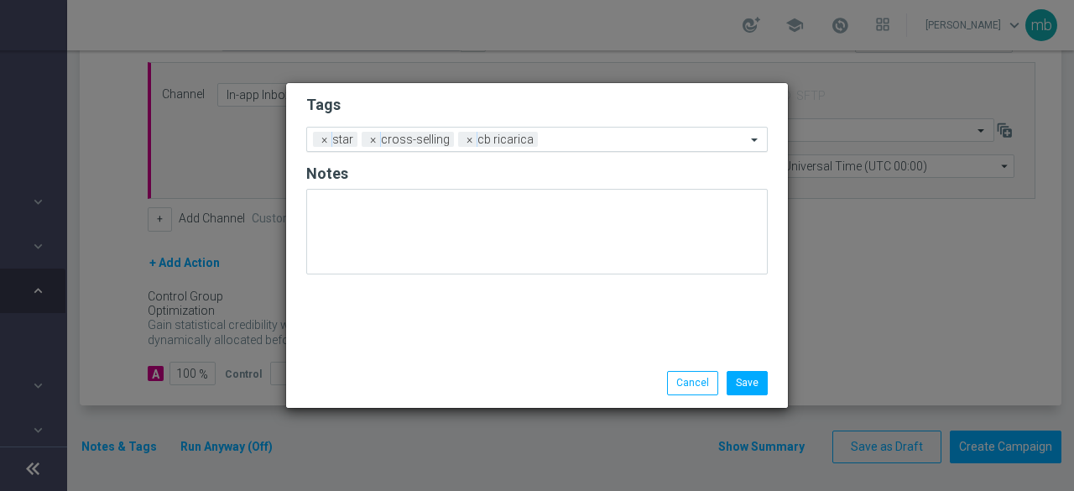
click at [578, 138] on input "text" at bounding box center [644, 140] width 201 height 14
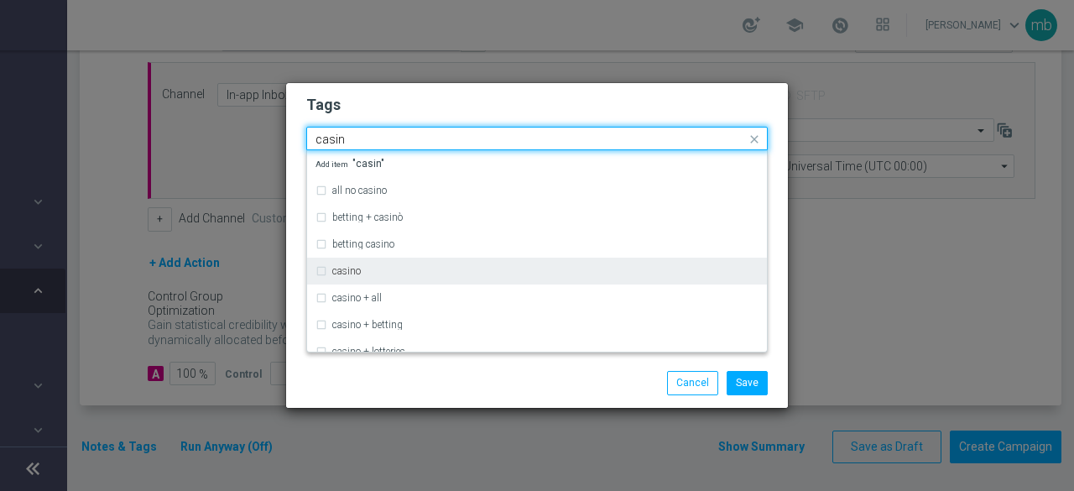
click at [358, 269] on label "casino" at bounding box center [346, 271] width 29 height 10
type input "casin"
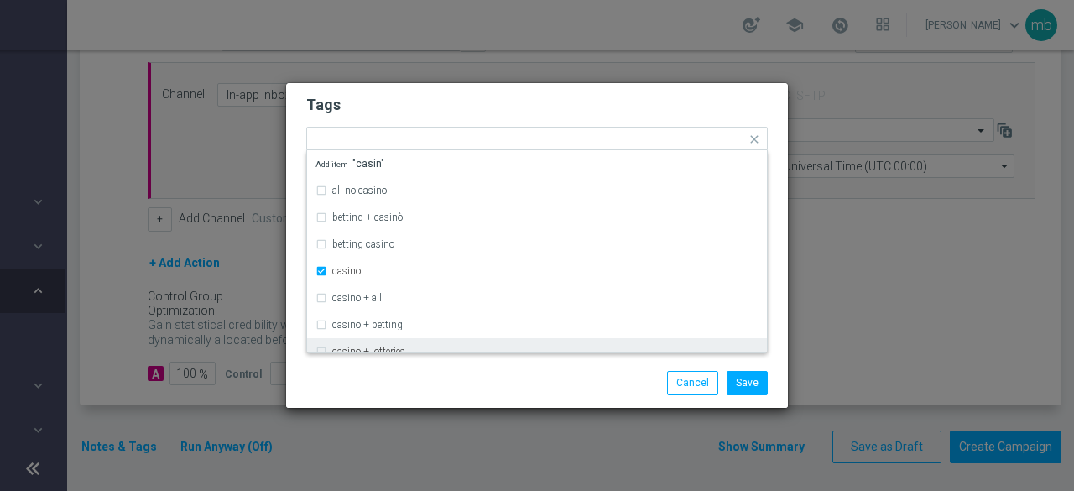
click at [388, 382] on div "Save Cancel" at bounding box center [537, 382] width 486 height 23
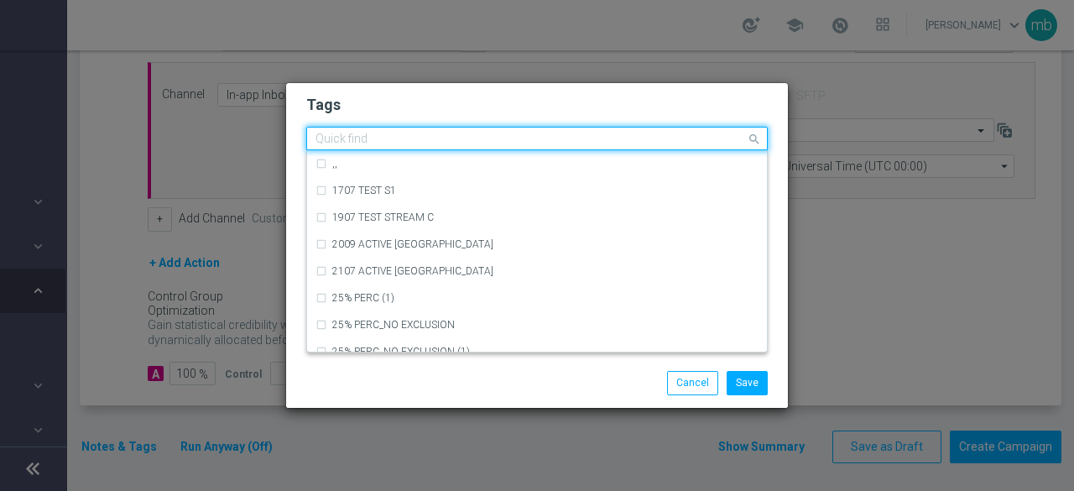
click at [619, 138] on input "text" at bounding box center [530, 140] width 430 height 14
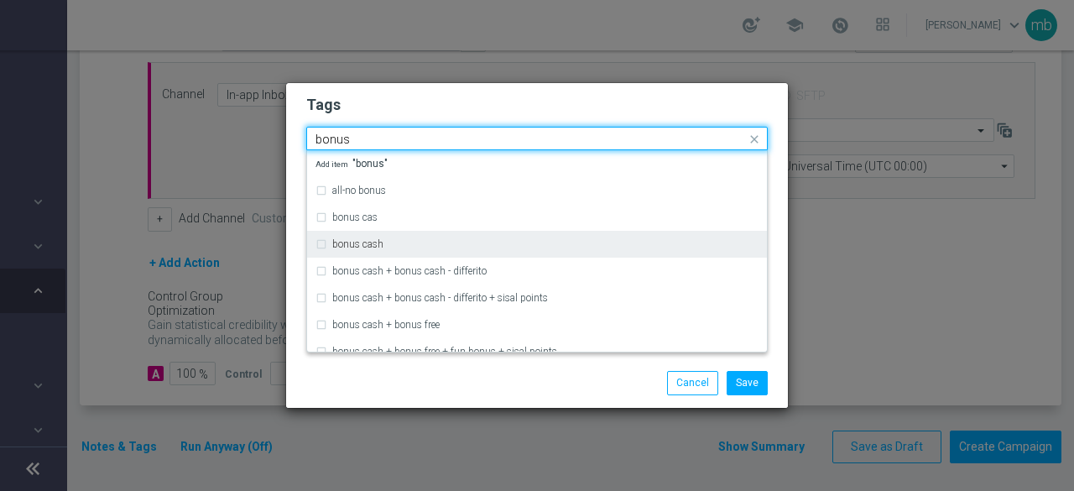
click at [510, 238] on div "bonus cash" at bounding box center [536, 244] width 443 height 27
type input "bonus"
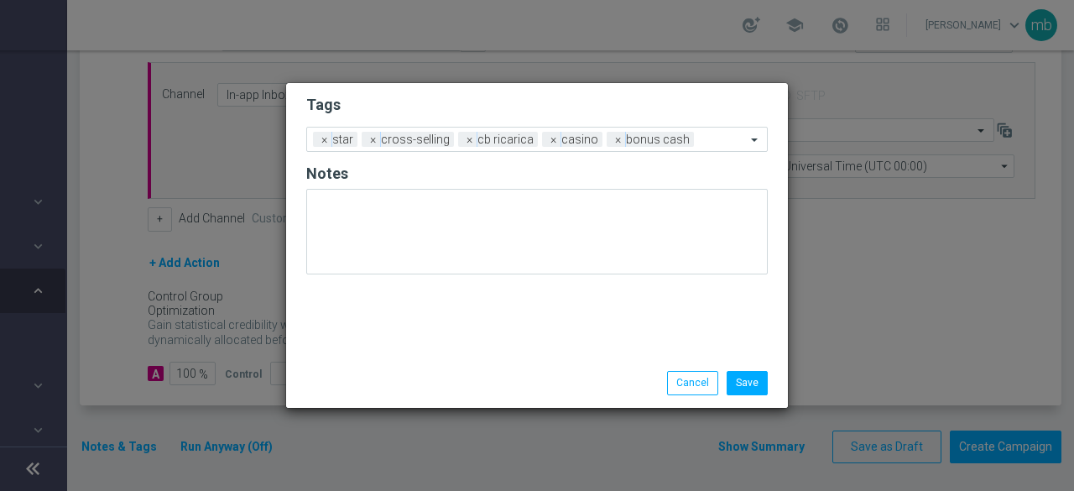
click at [504, 382] on div "Save Cancel" at bounding box center [617, 382] width 325 height 23
click at [756, 378] on button "Save" at bounding box center [746, 382] width 41 height 23
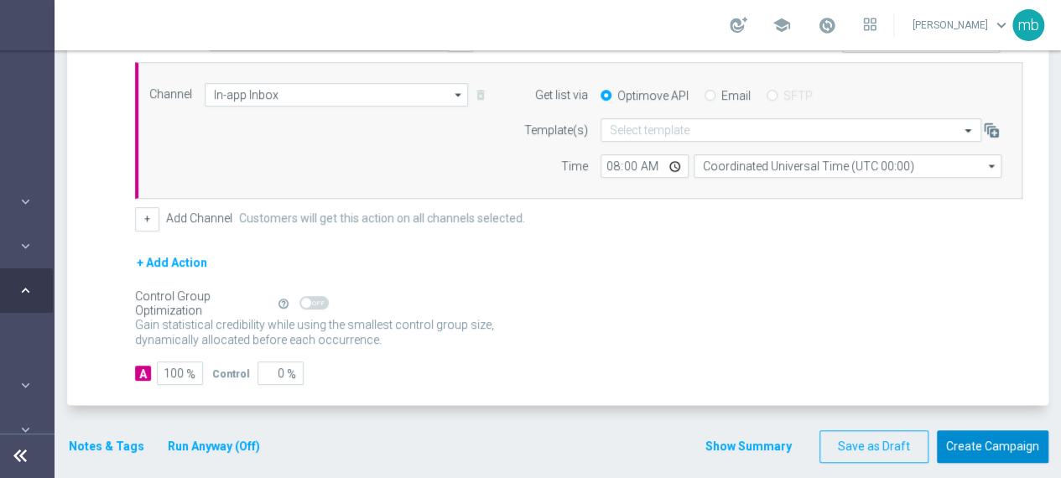
click at [1003, 442] on button "Create Campaign" at bounding box center [993, 446] width 112 height 33
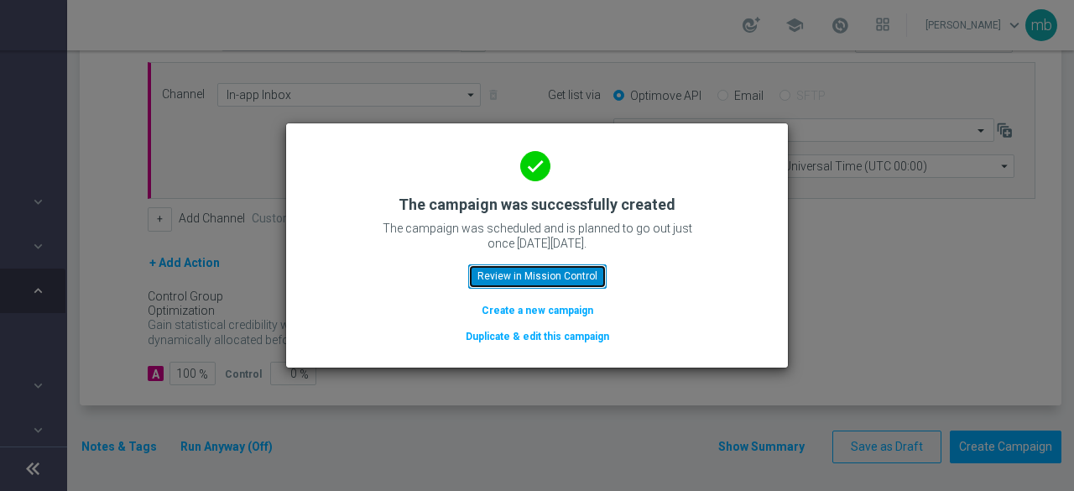
click at [528, 278] on button "Review in Mission Control" at bounding box center [537, 275] width 138 height 23
